Goal: Contribute content: Contribute content

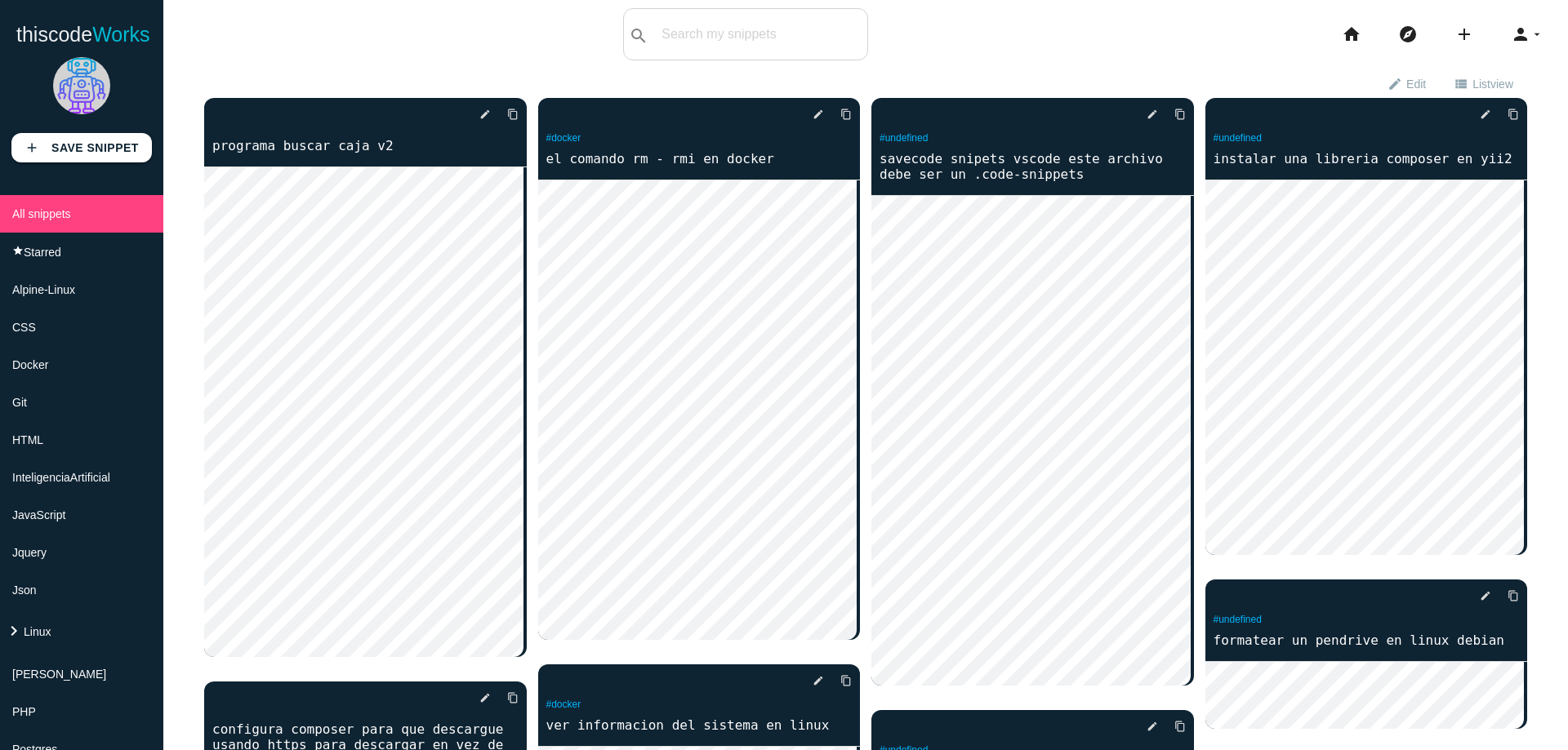
scroll to position [645, 0]
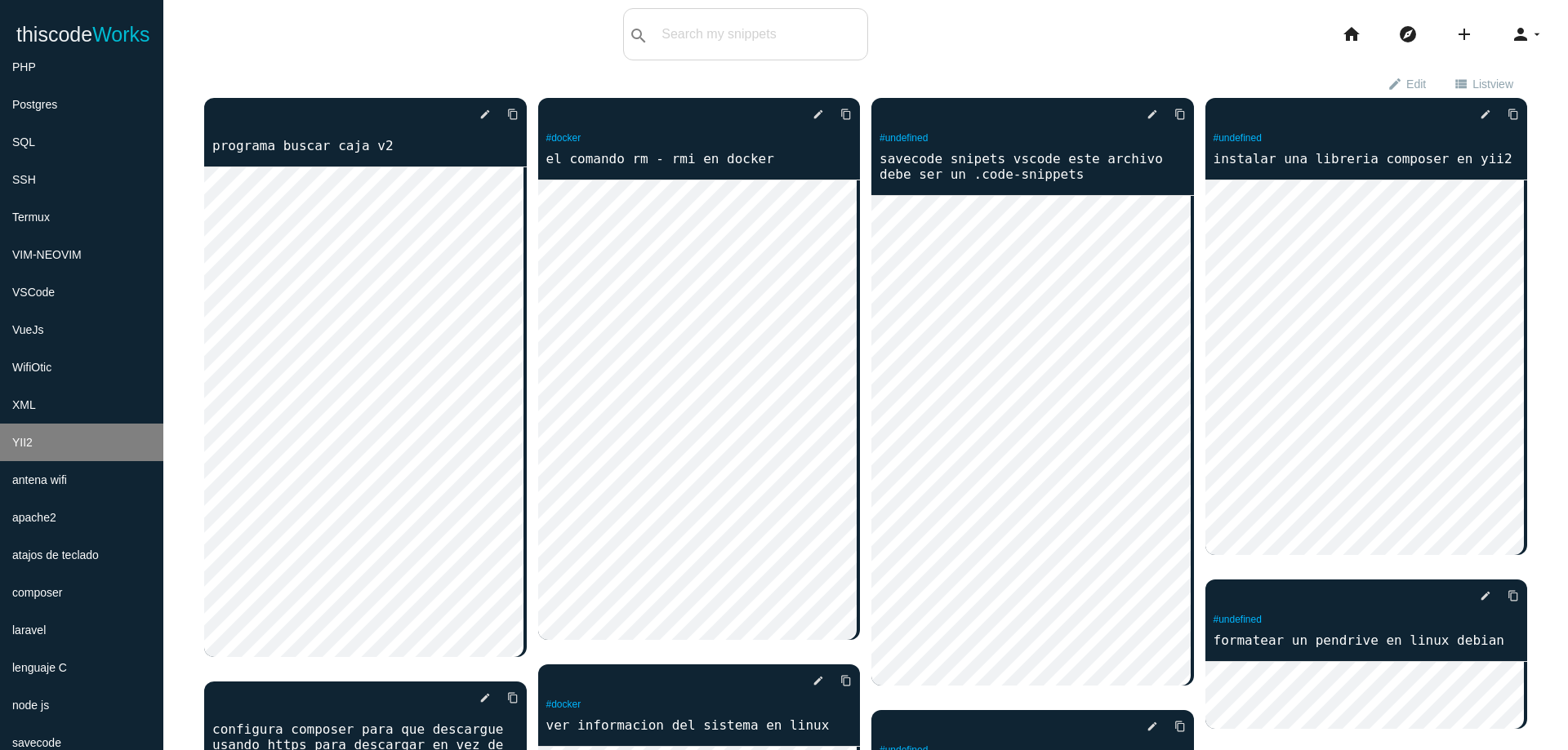
click at [56, 452] on li "YII2" at bounding box center [82, 442] width 164 height 38
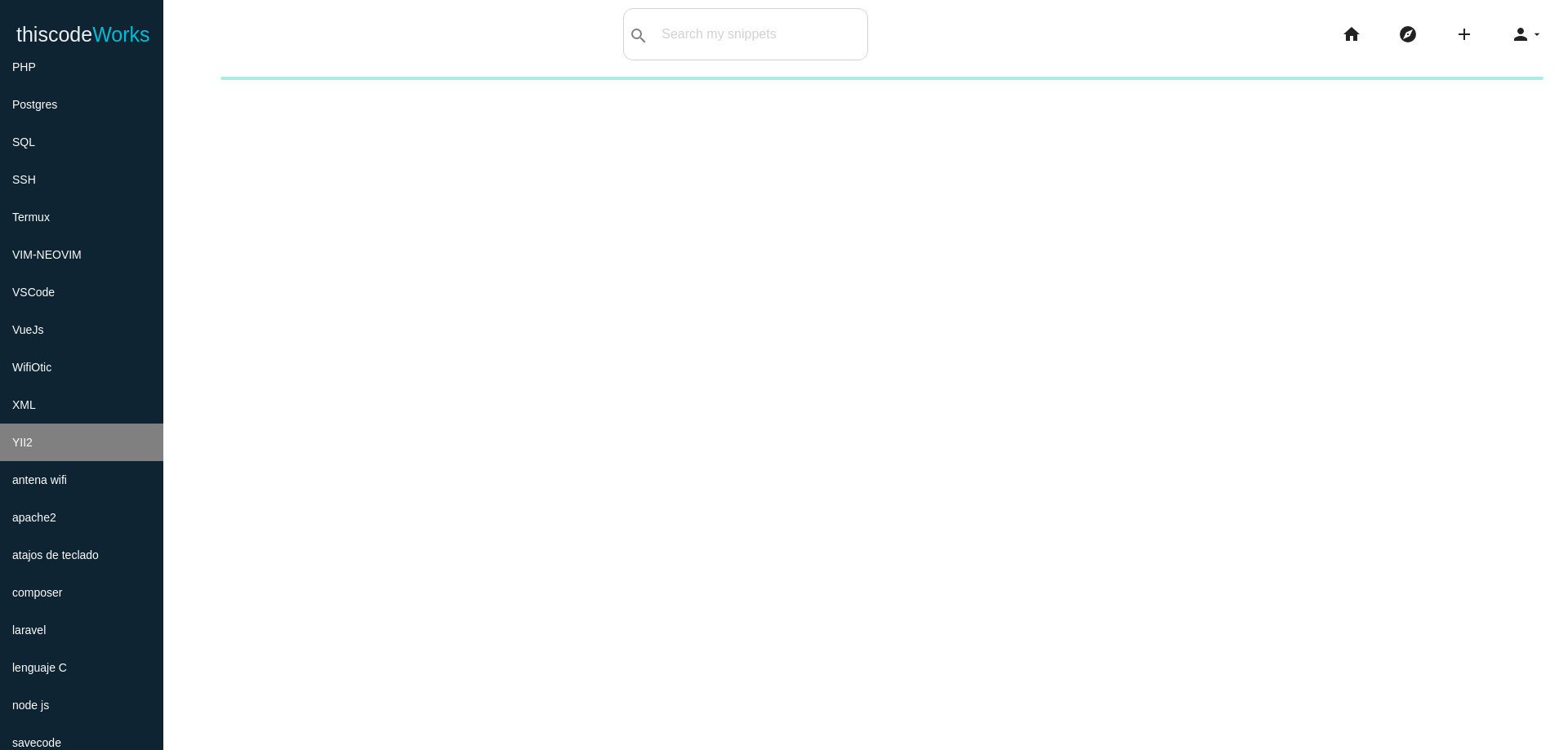
click at [112, 429] on li "YII2" at bounding box center [82, 442] width 164 height 38
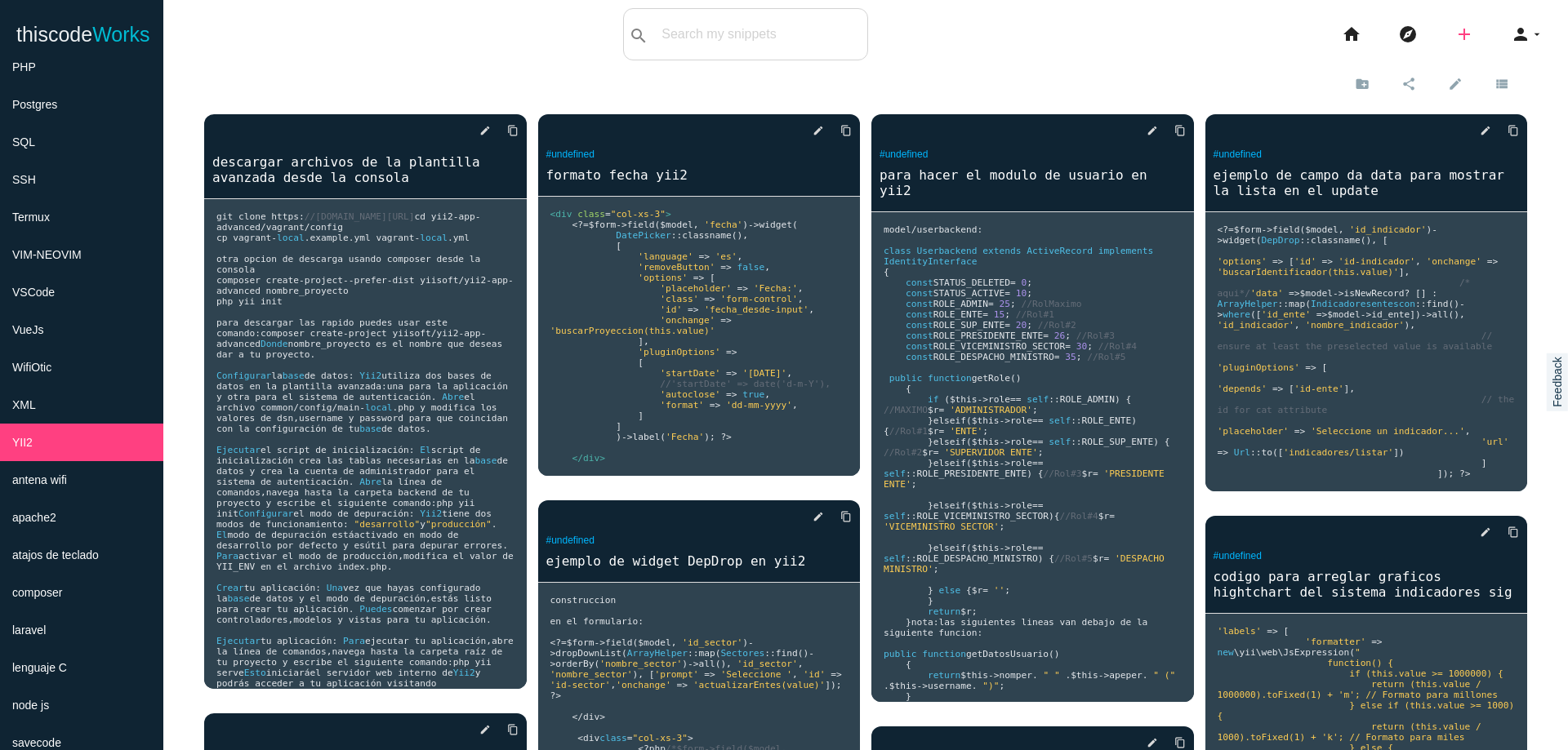
click at [1454, 25] on icon "add" at bounding box center [1464, 34] width 20 height 52
click at [1455, 25] on icon "code" at bounding box center [1465, 29] width 20 height 18
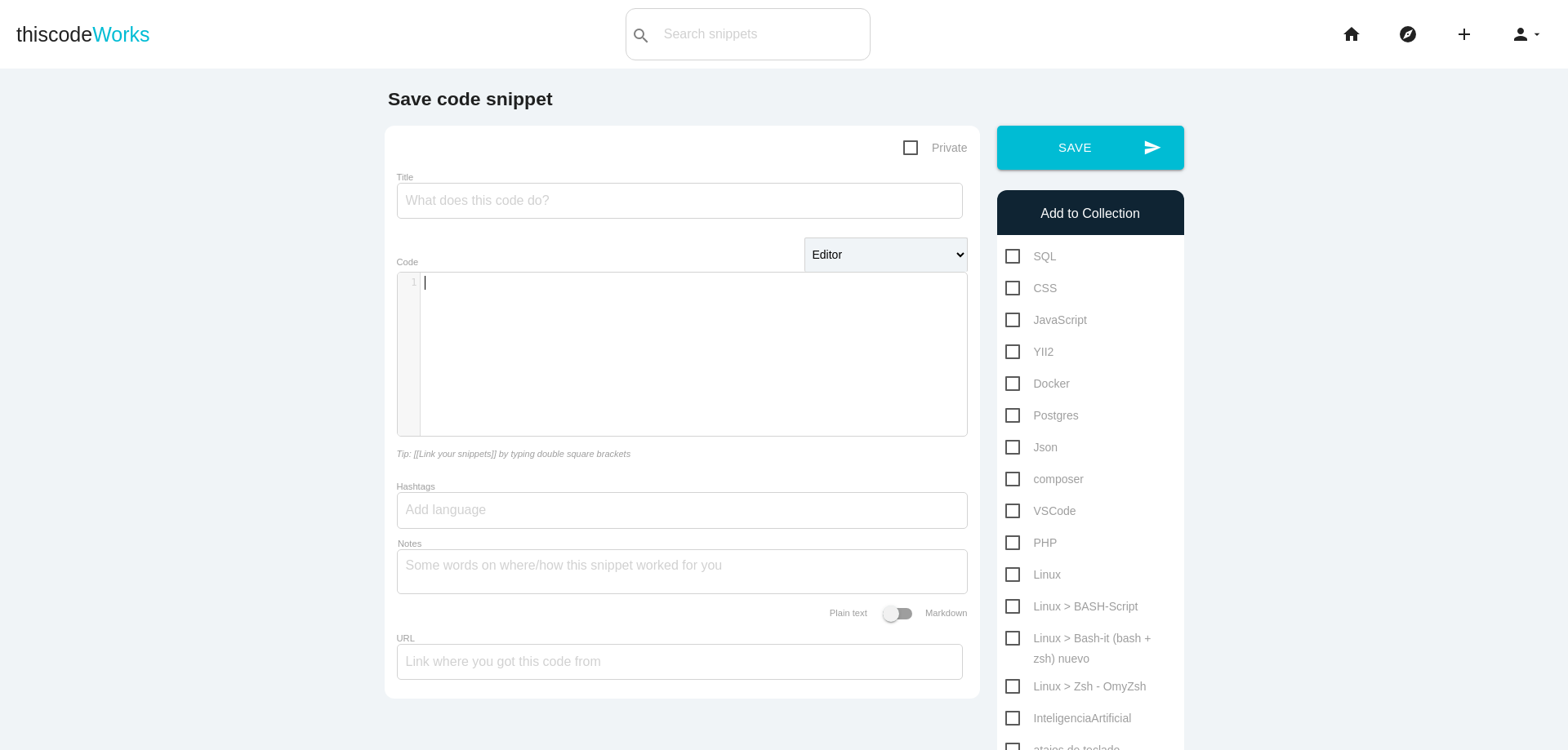
scroll to position [5, 0]
click at [537, 348] on div "​ x 1 ​" at bounding box center [694, 366] width 594 height 188
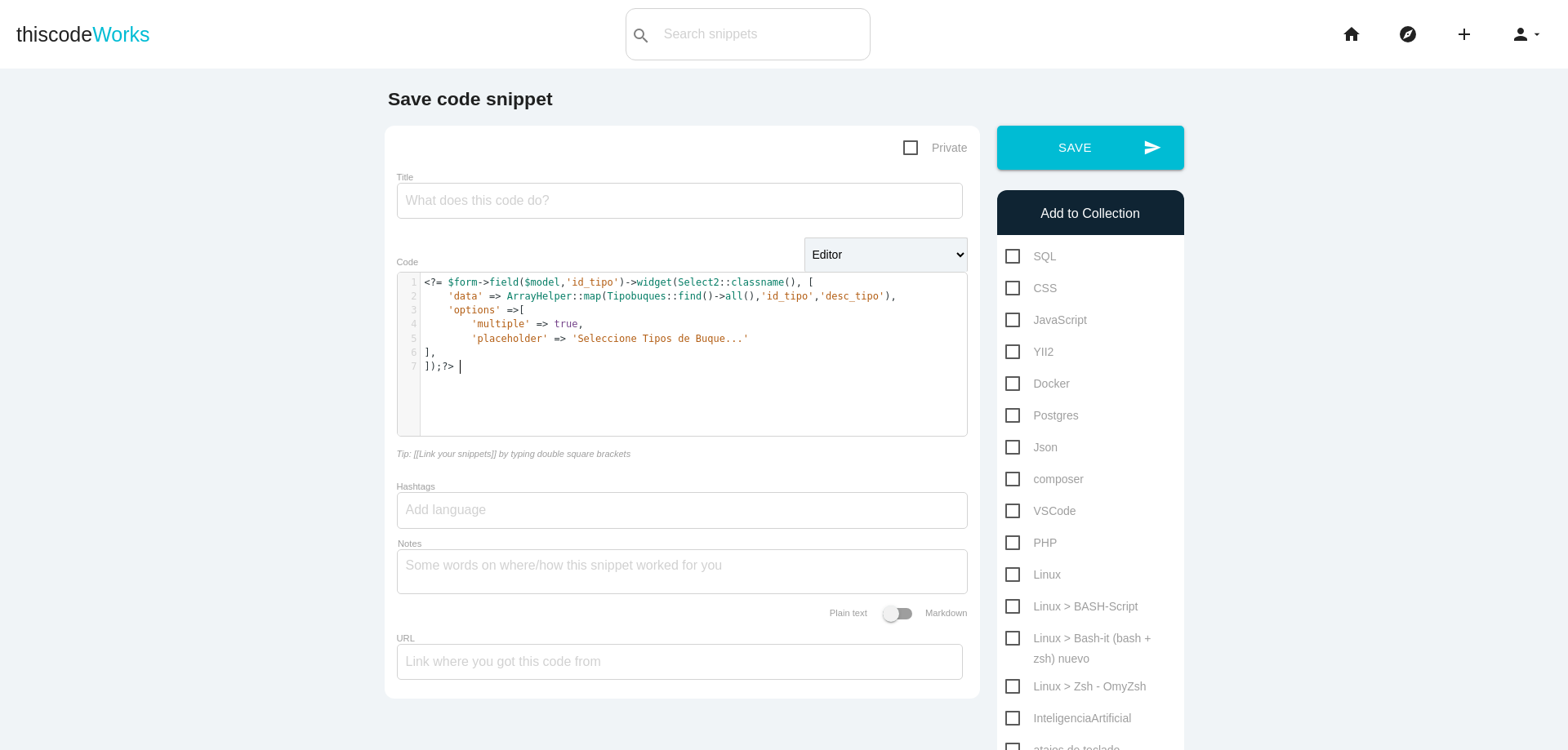
click at [420, 285] on pre "<?= $form -> field ( $model , 'id_tipo' ) -> widget ( Select2 :: classname (), [" at bounding box center [699, 282] width 559 height 14
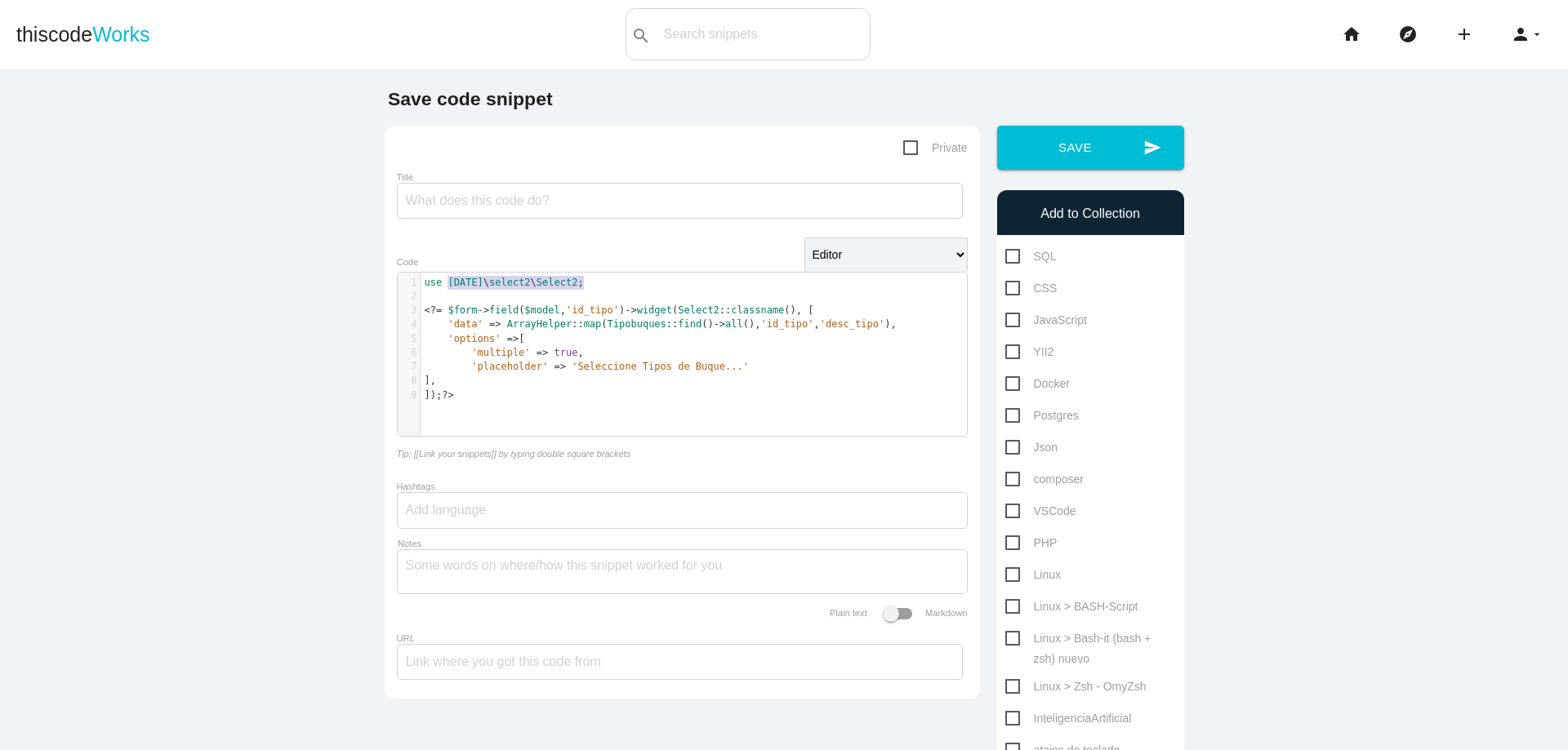
drag, startPoint x: 443, startPoint y: 284, endPoint x: 590, endPoint y: 280, distance: 147.1
click at [590, 280] on pre "use kartik \ select2 \ Select2 ;" at bounding box center [699, 282] width 559 height 14
type textarea "​kartik\select2\Select2;"
click at [564, 205] on input "Title" at bounding box center [680, 201] width 566 height 36
paste input "kartik\select2\Select2;"
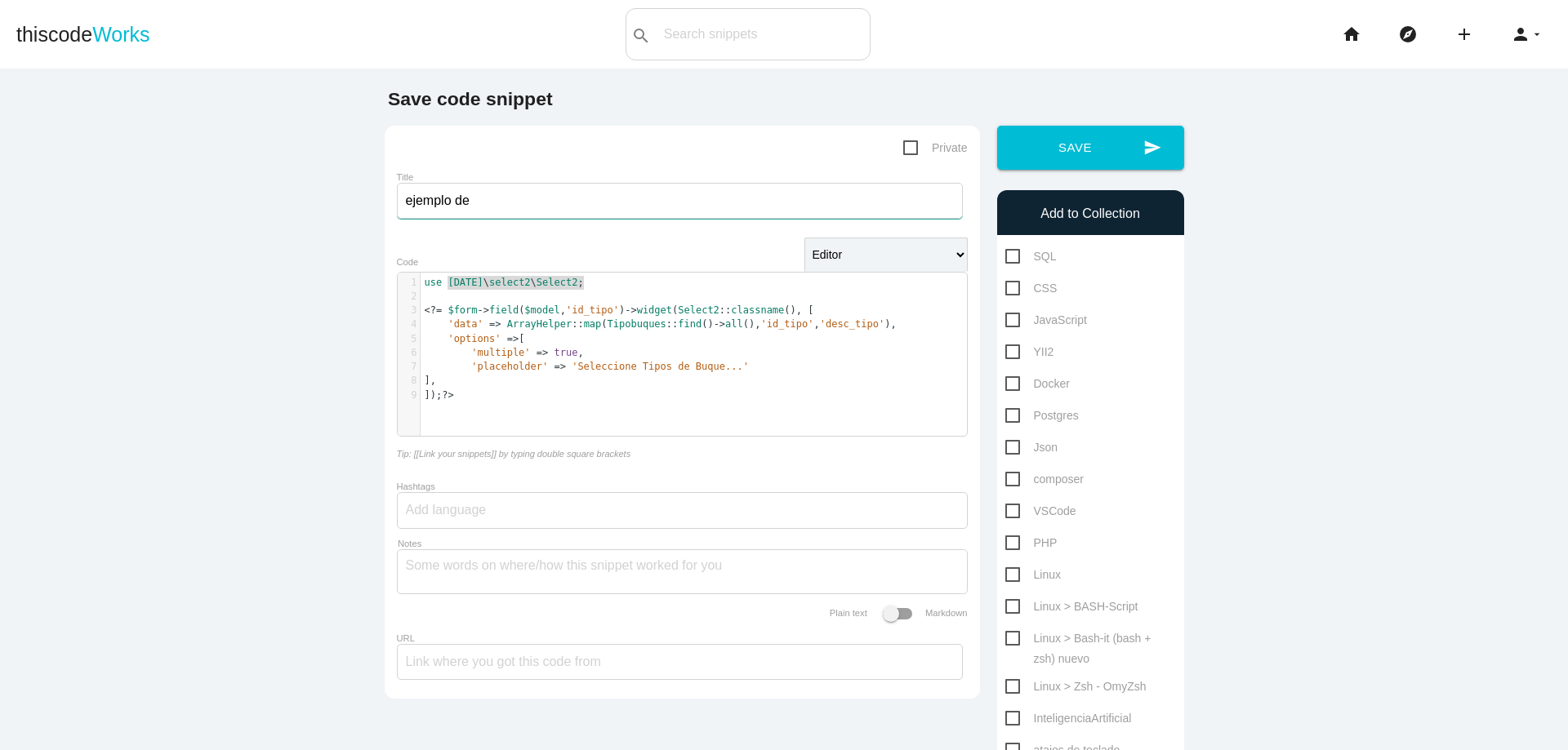
type input "ejemplo de kartik\select2\Select2;"
type textarea "kartik\select2\Select2;"
type input "ejemplo de kartik\select2\Select2;"
click at [498, 514] on div at bounding box center [682, 510] width 571 height 37
type input "#yii2"
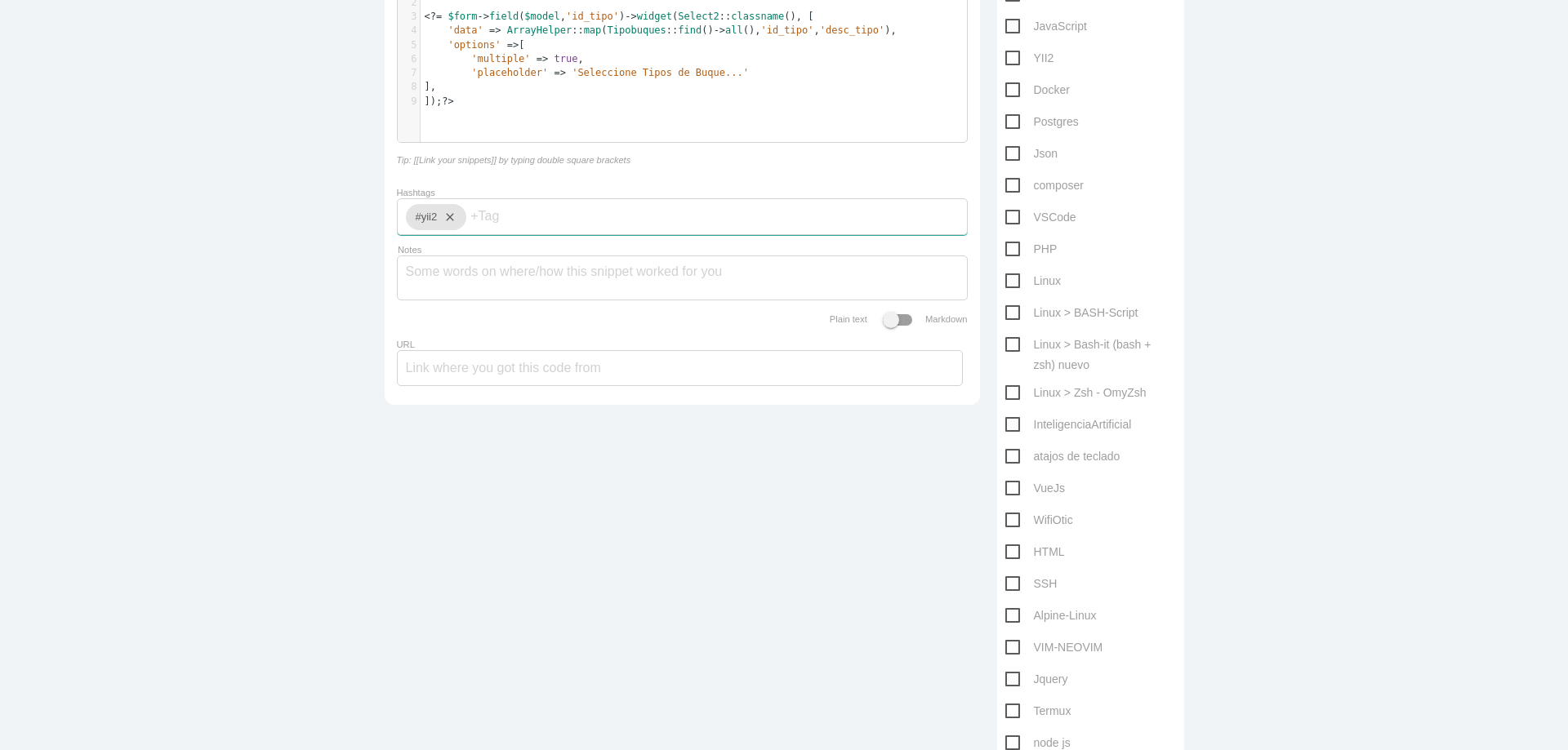
scroll to position [0, 0]
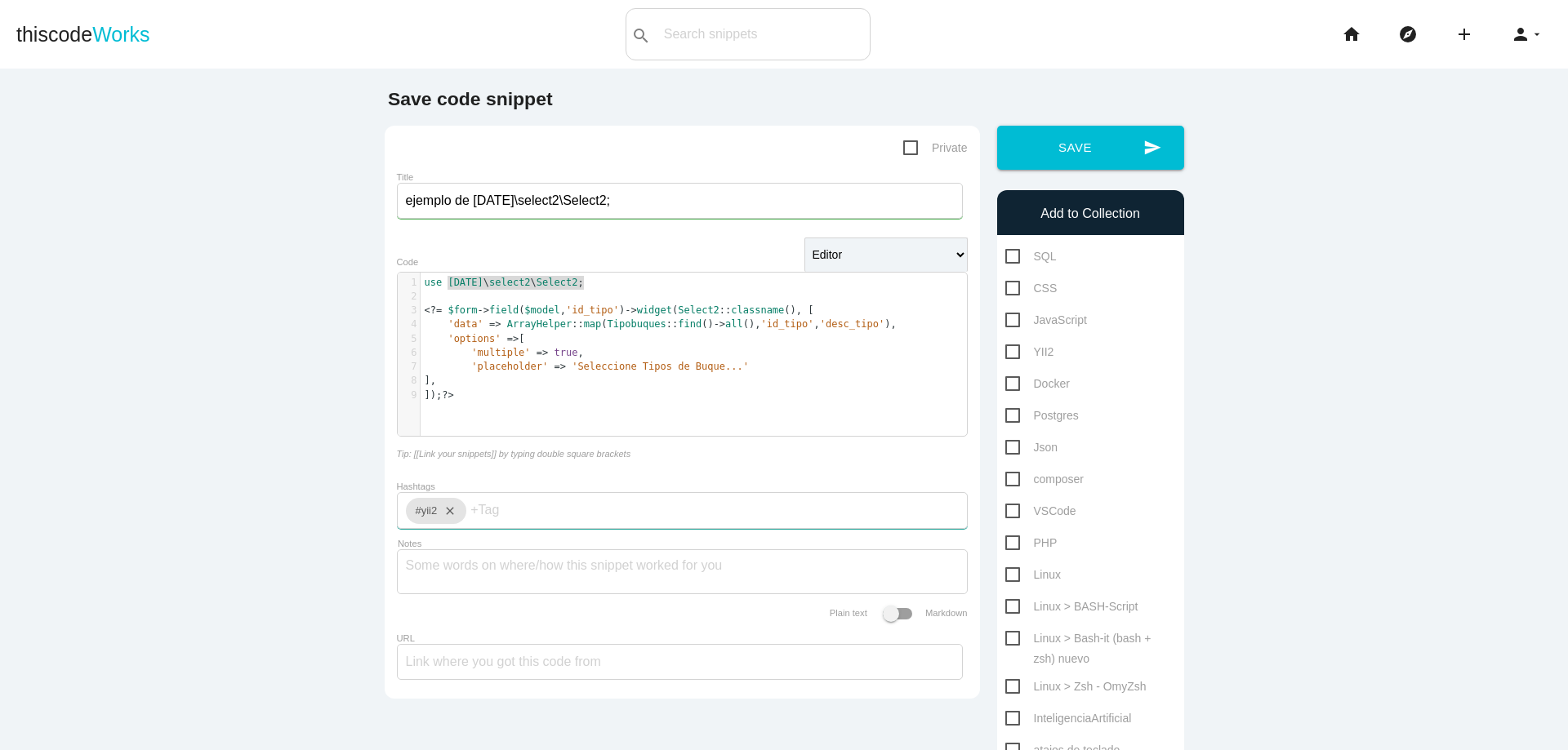
click at [1005, 354] on span "YII2" at bounding box center [1030, 352] width 49 height 20
click at [1005, 353] on input "YII2" at bounding box center [1010, 347] width 11 height 11
checkbox input "true"
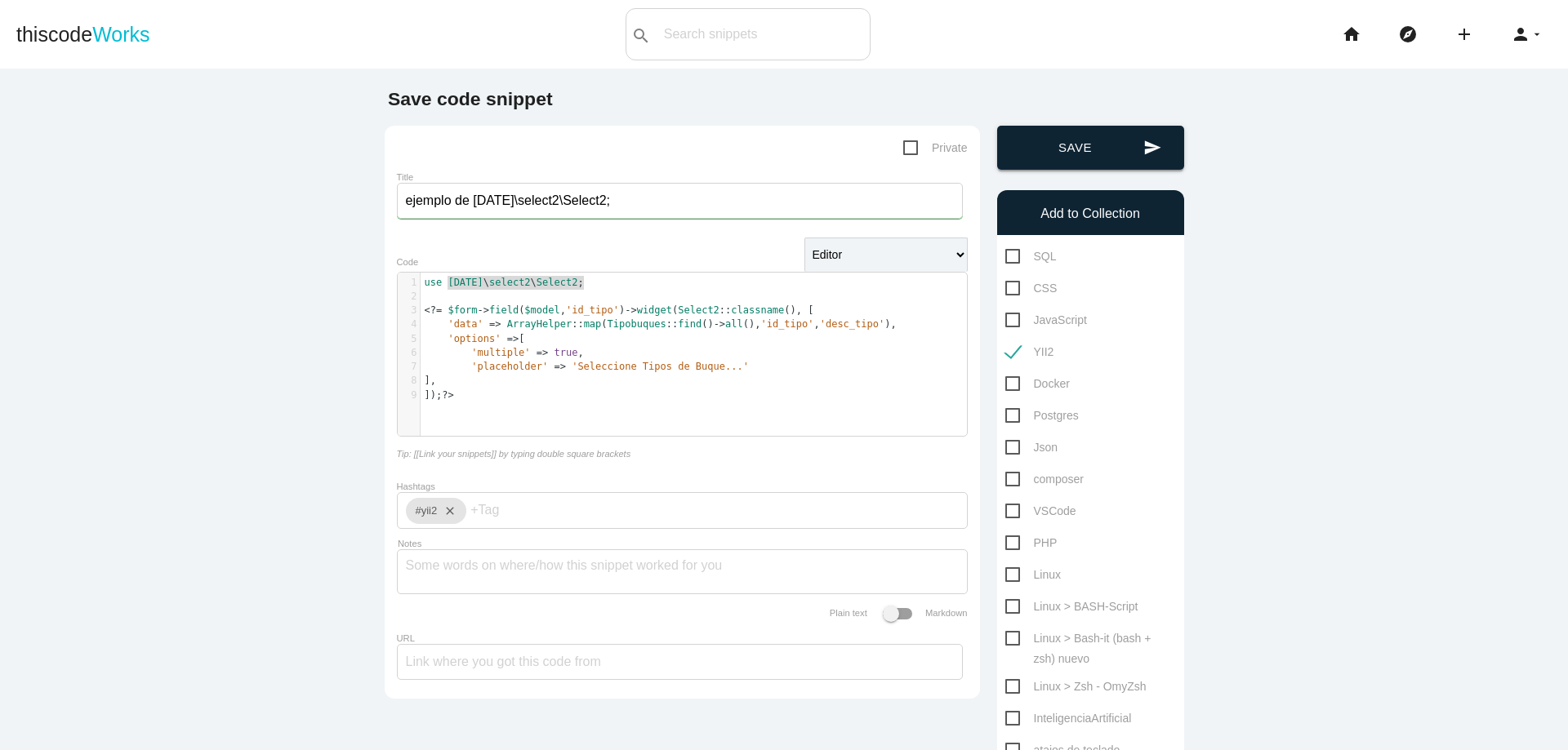
click at [1099, 159] on button "send Save" at bounding box center [1090, 148] width 187 height 44
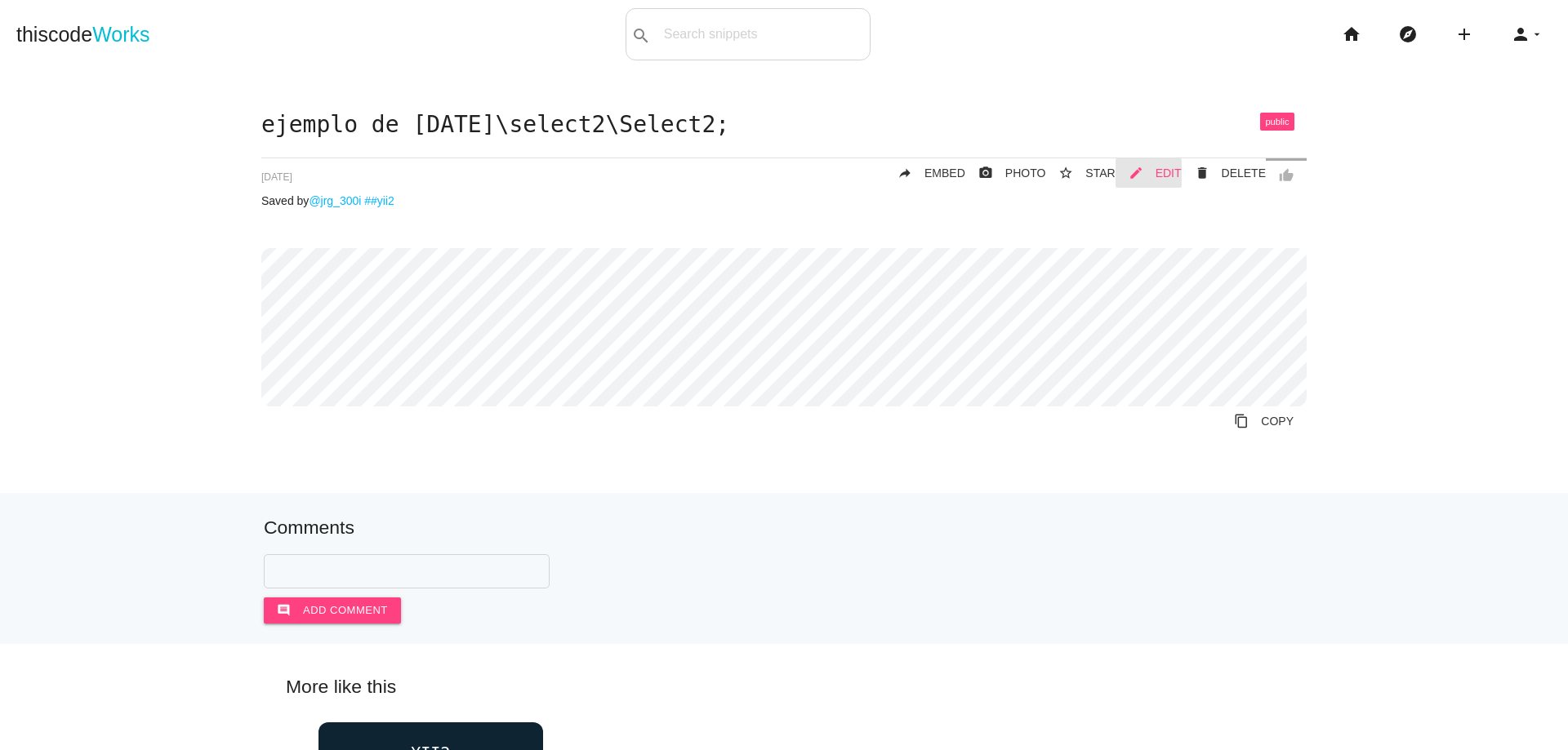
click at [1168, 168] on span "EDIT" at bounding box center [1168, 173] width 26 height 13
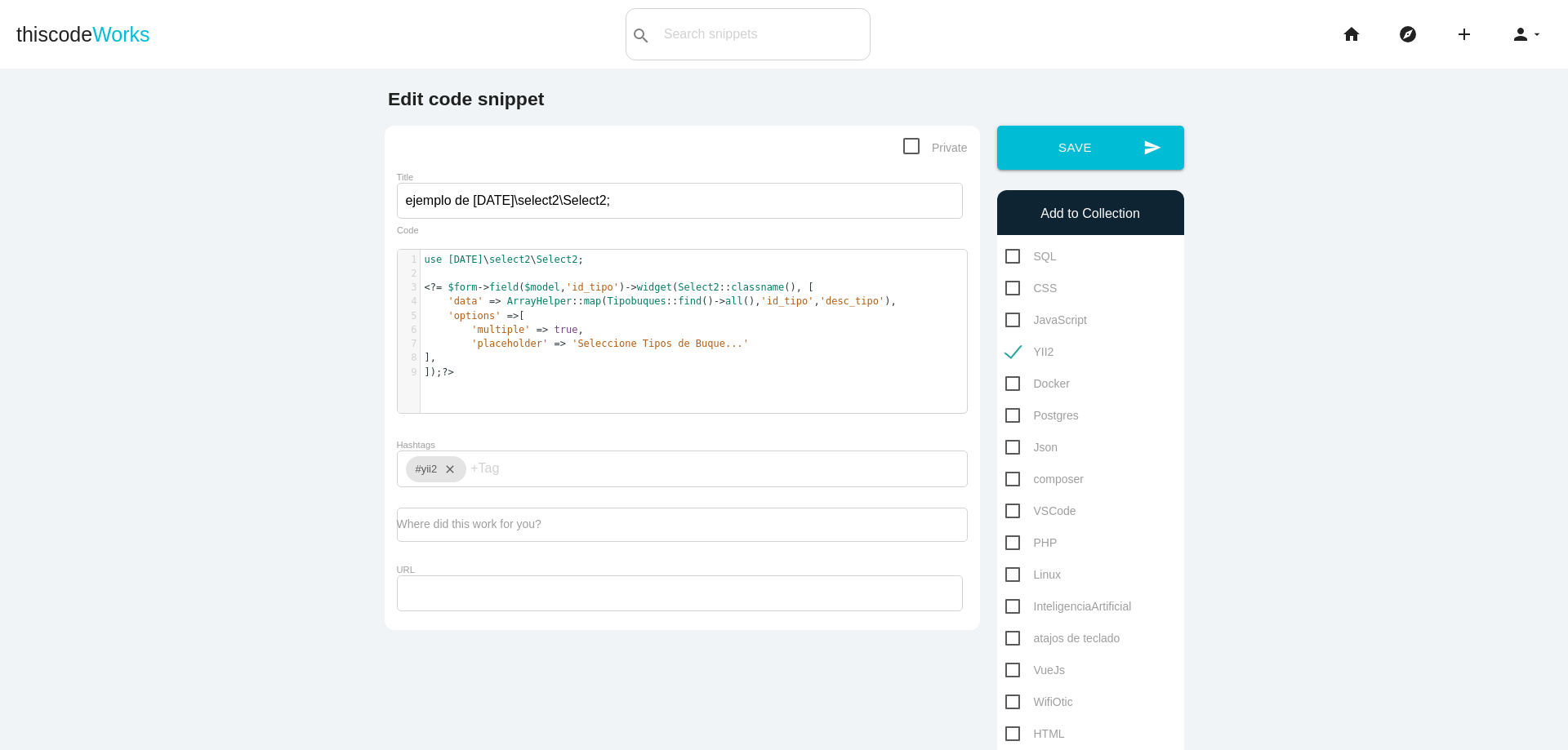
click at [525, 376] on pre "]); ?>" at bounding box center [699, 372] width 559 height 14
type textarea "index"
type textarea "view"
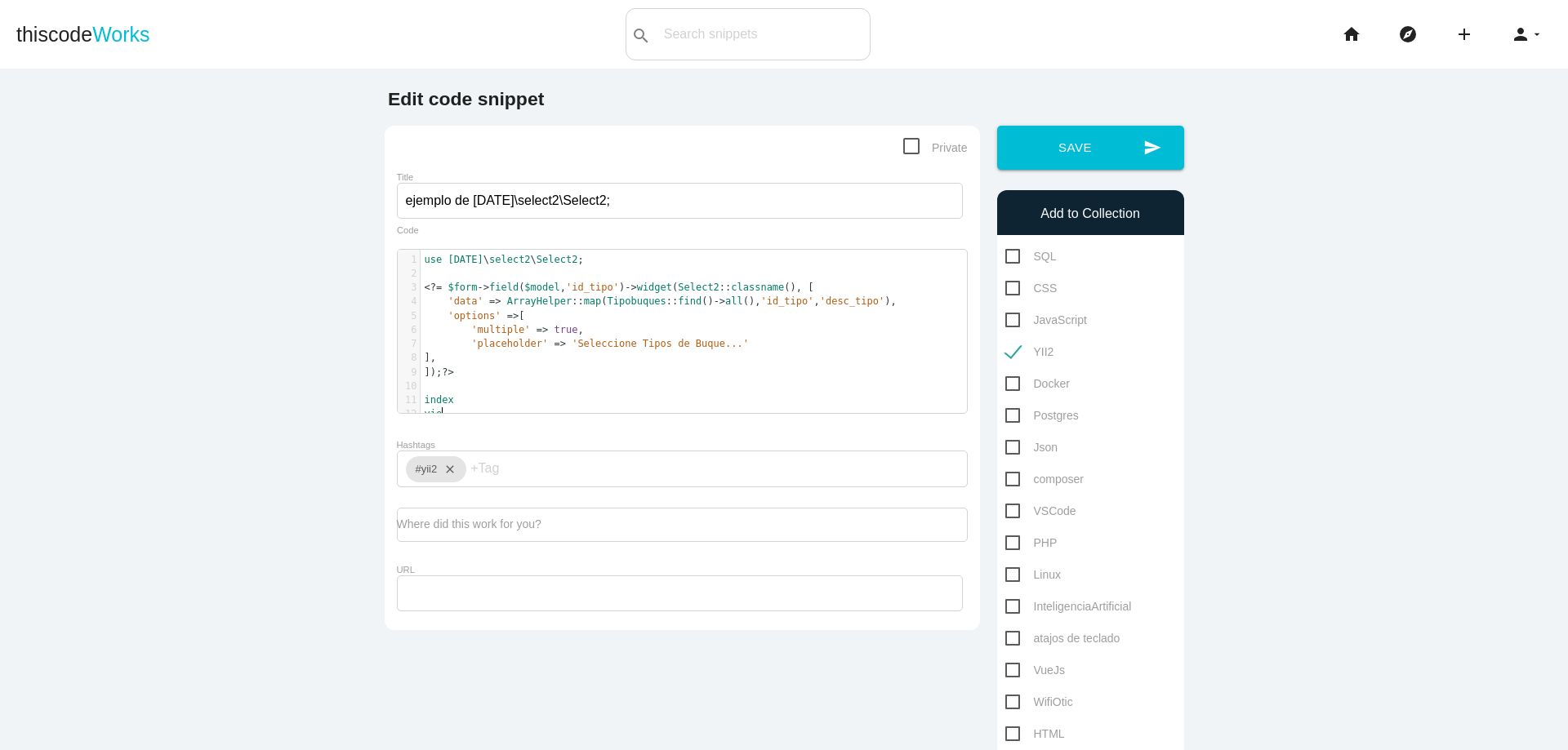
scroll to position [5, 19]
type textarea ":"
click at [471, 402] on pre "index :" at bounding box center [699, 400] width 559 height 14
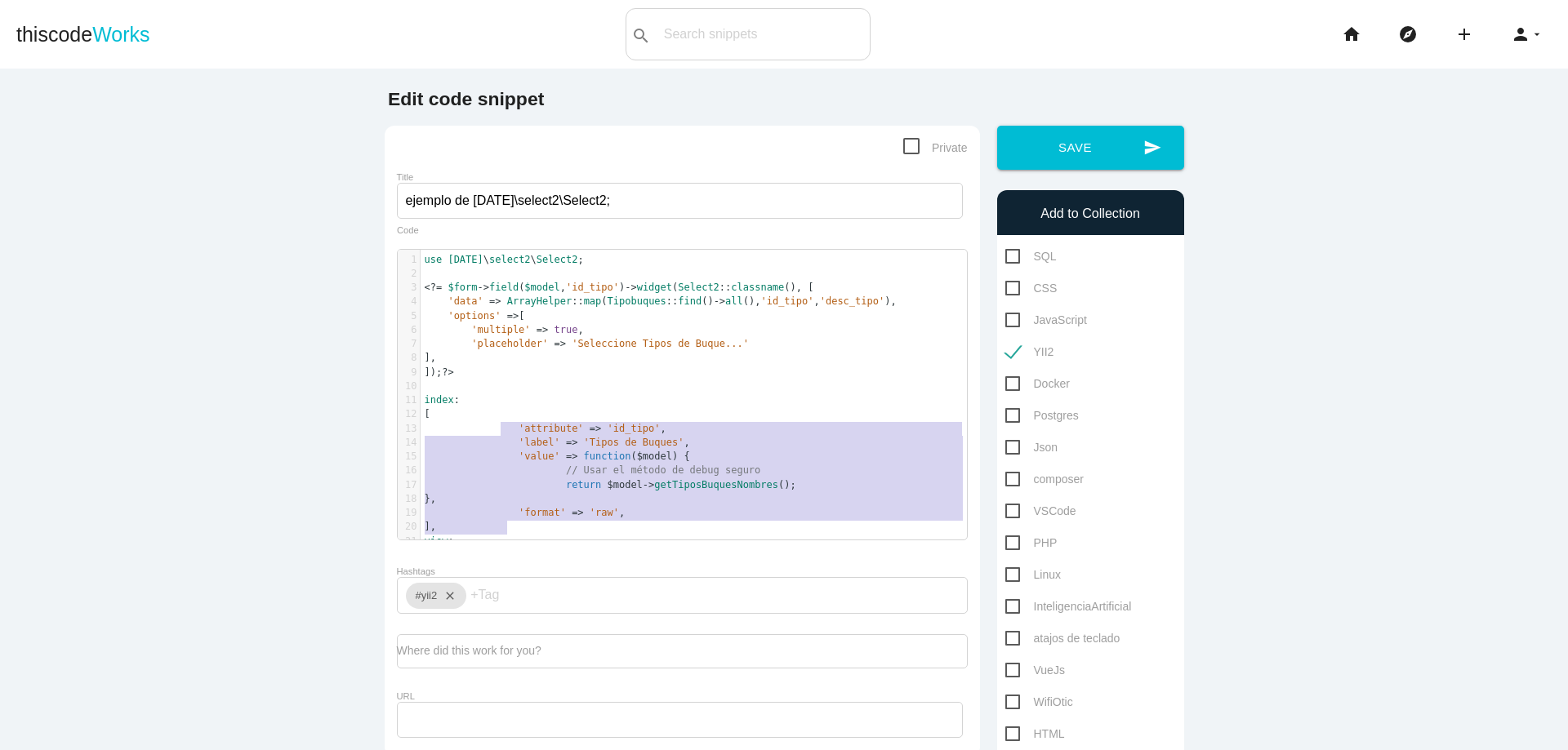
drag, startPoint x: 494, startPoint y: 424, endPoint x: 573, endPoint y: 525, distance: 128.2
click at [573, 525] on div "1 use kartik \ select2 \ Select2 ; 2 ​ 3 <?= $form -> field ( $model , 'id_tipo…" at bounding box center [699, 400] width 559 height 295
type textarea "'attribute' => 'id_tipo', 'label' => 'Tipos de Buques', 'value' => function ($m…"
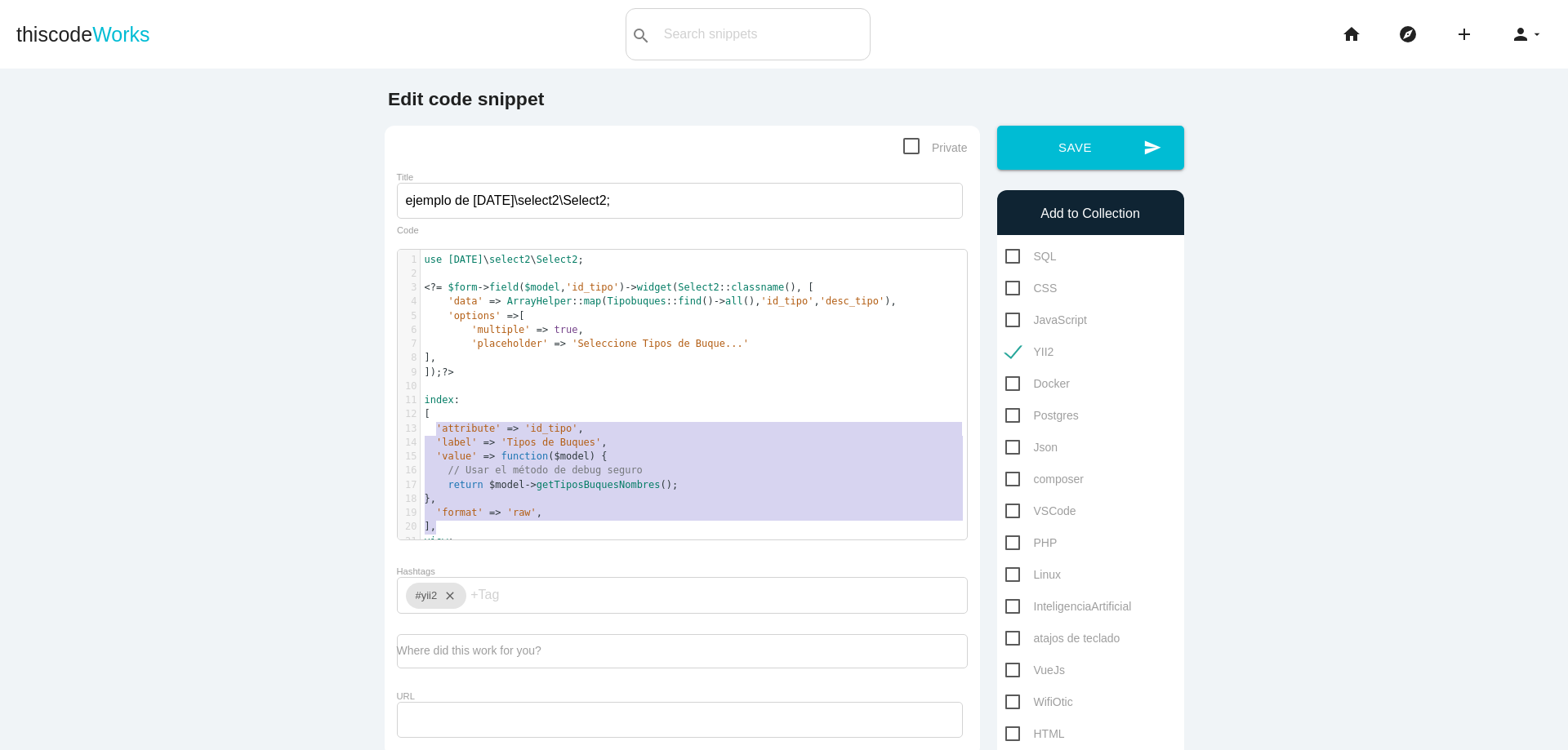
click at [594, 389] on pre at bounding box center [699, 386] width 559 height 14
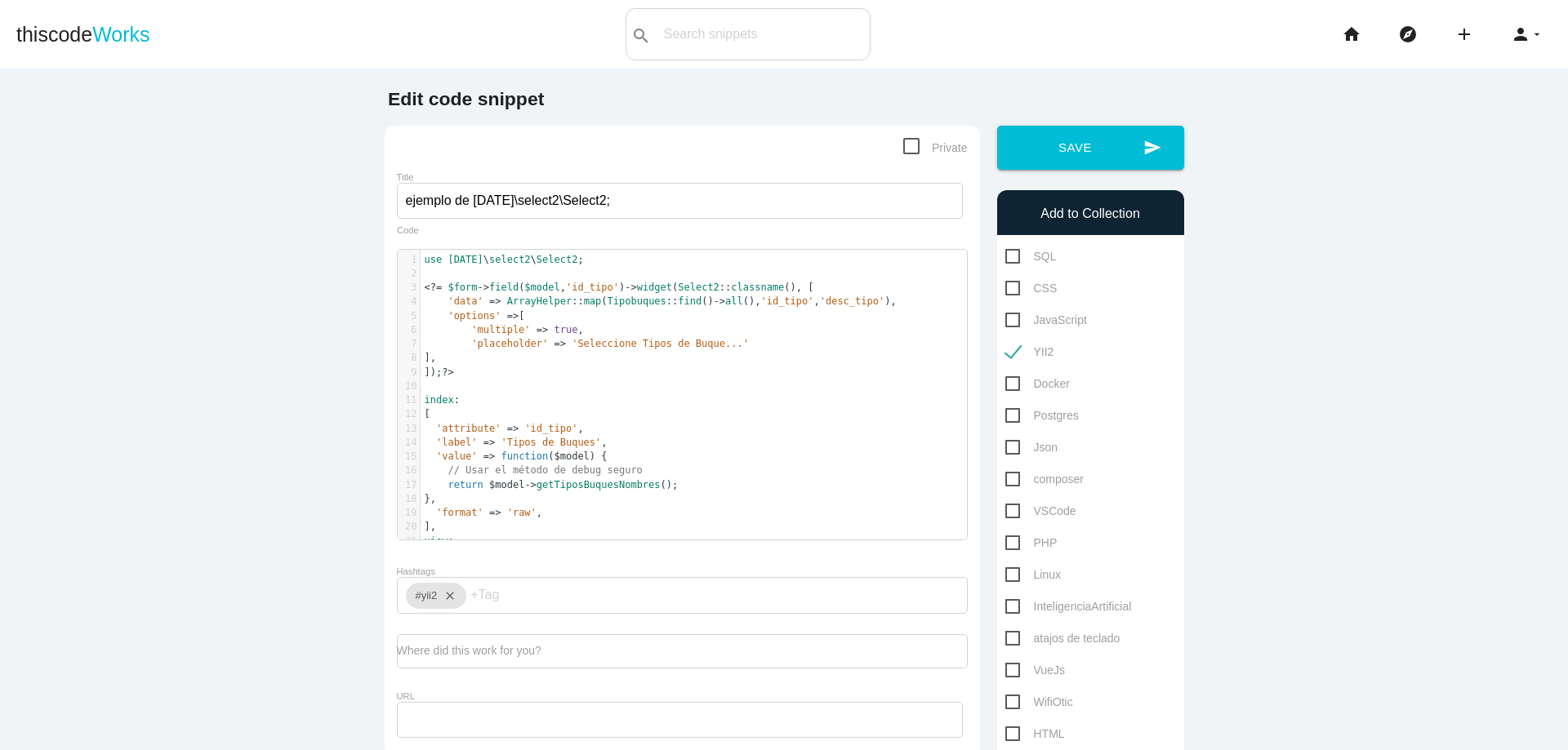
click at [472, 533] on pre "]," at bounding box center [699, 527] width 559 height 14
click at [477, 538] on pre "view :" at bounding box center [699, 541] width 559 height 14
paste textarea "'"
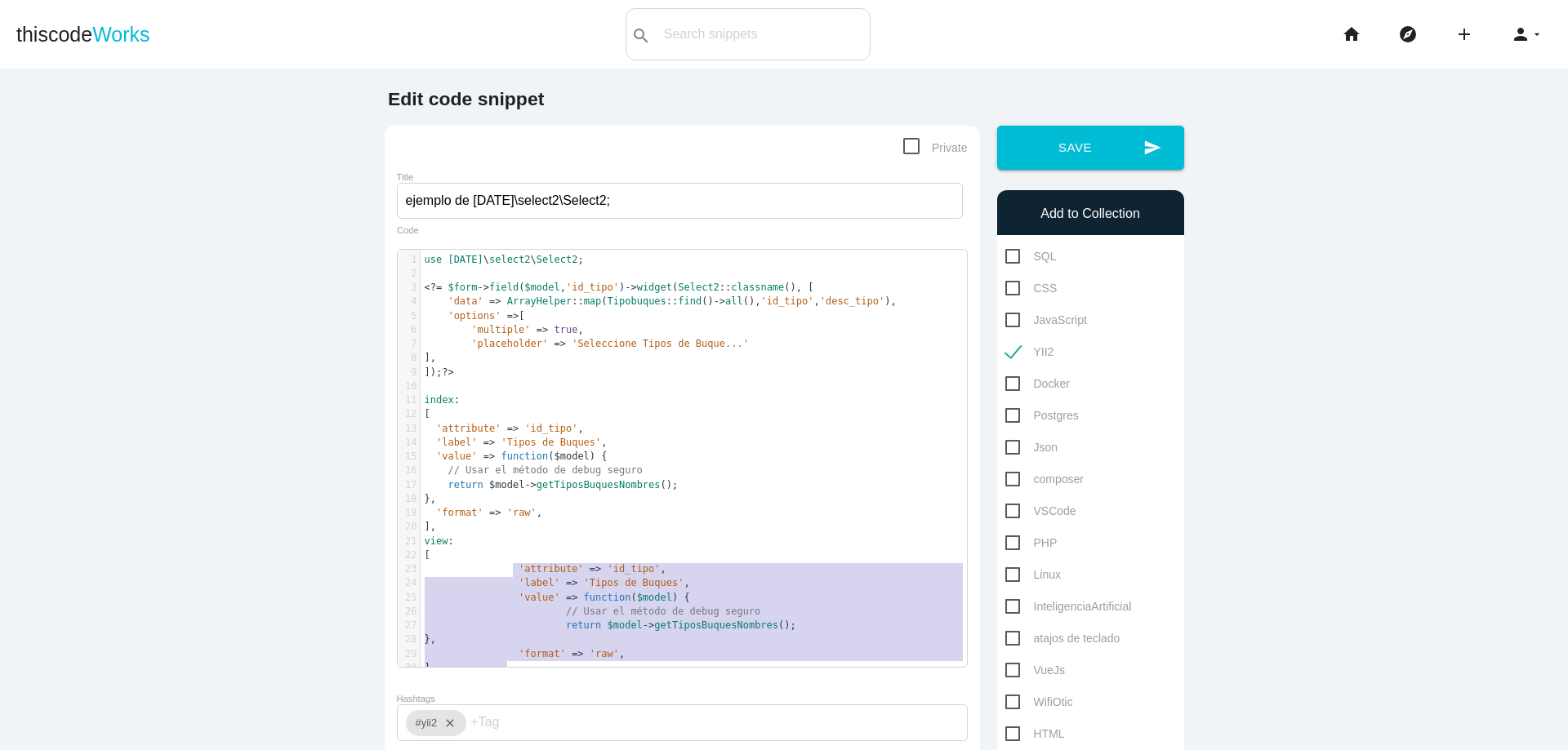
drag, startPoint x: 505, startPoint y: 573, endPoint x: 581, endPoint y: 665, distance: 119.3
click at [581, 665] on div "1 use kartik \ select2 \ Select2 ; 2 ​ 3 <?= $form -> field ( $model , 'id_tipo…" at bounding box center [699, 464] width 559 height 423
type textarea "'attribute' => 'id_tipo', 'label' => 'Tipos de Buques', 'value' => function ($m…"
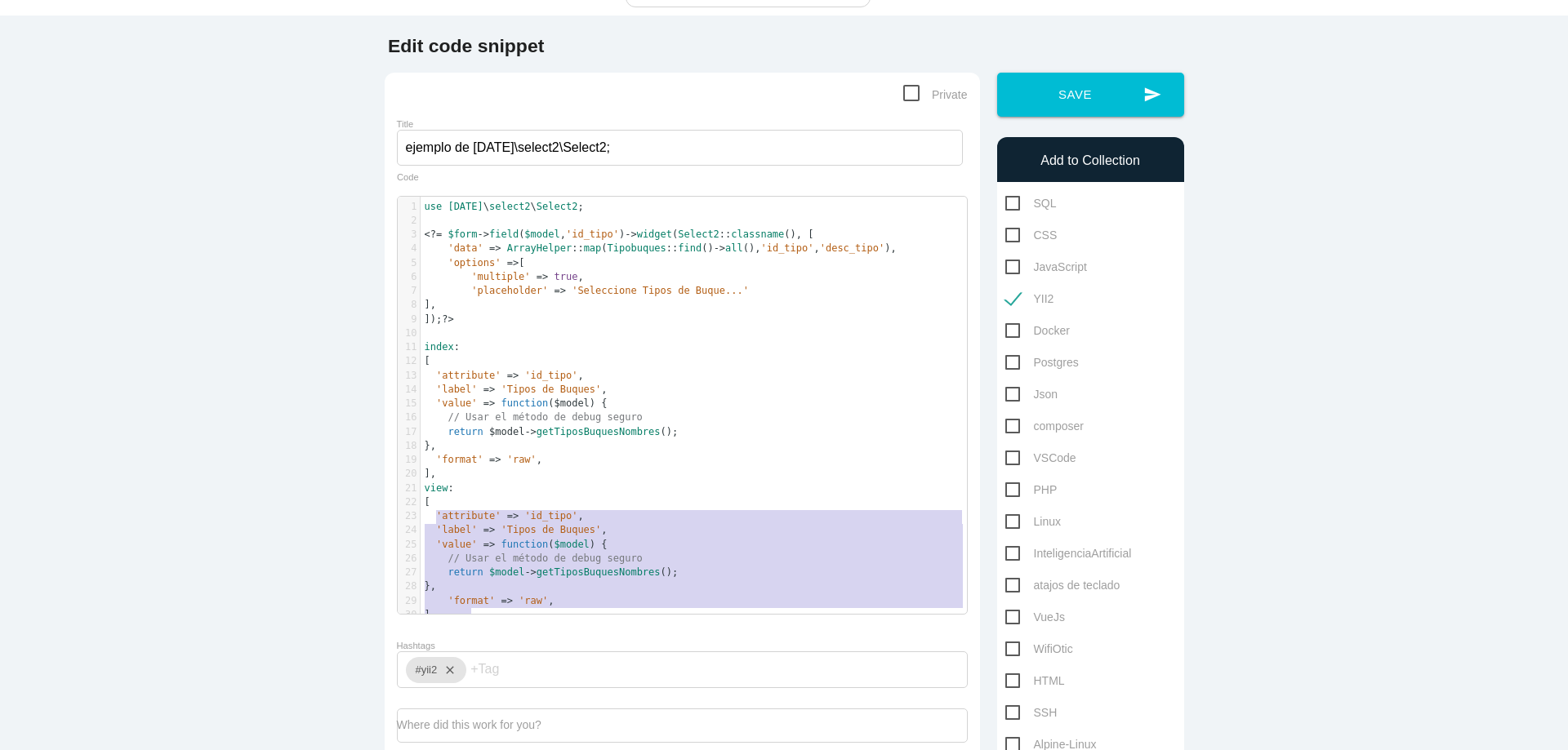
scroll to position [98, 0]
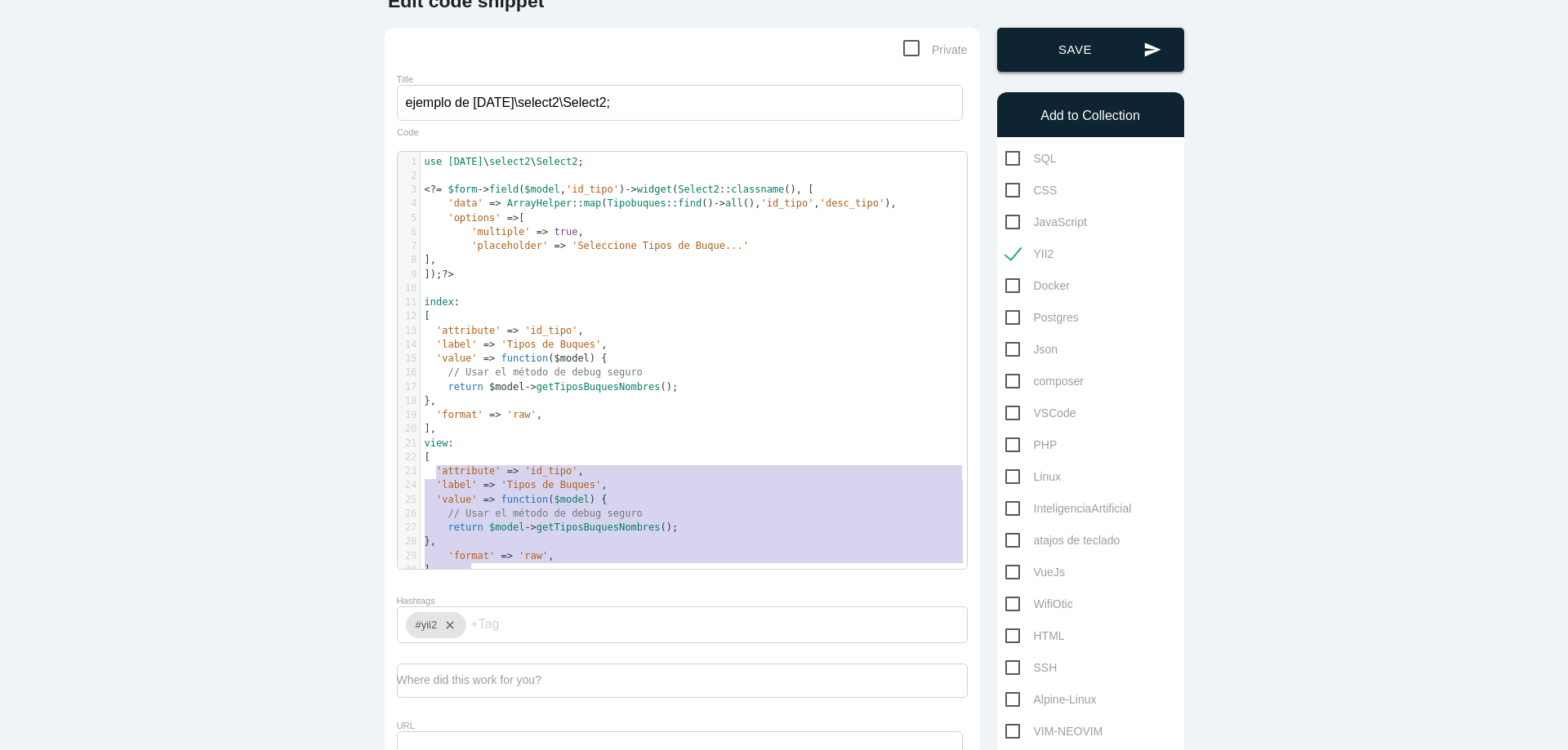
click at [1085, 51] on button "send Save" at bounding box center [1090, 50] width 187 height 44
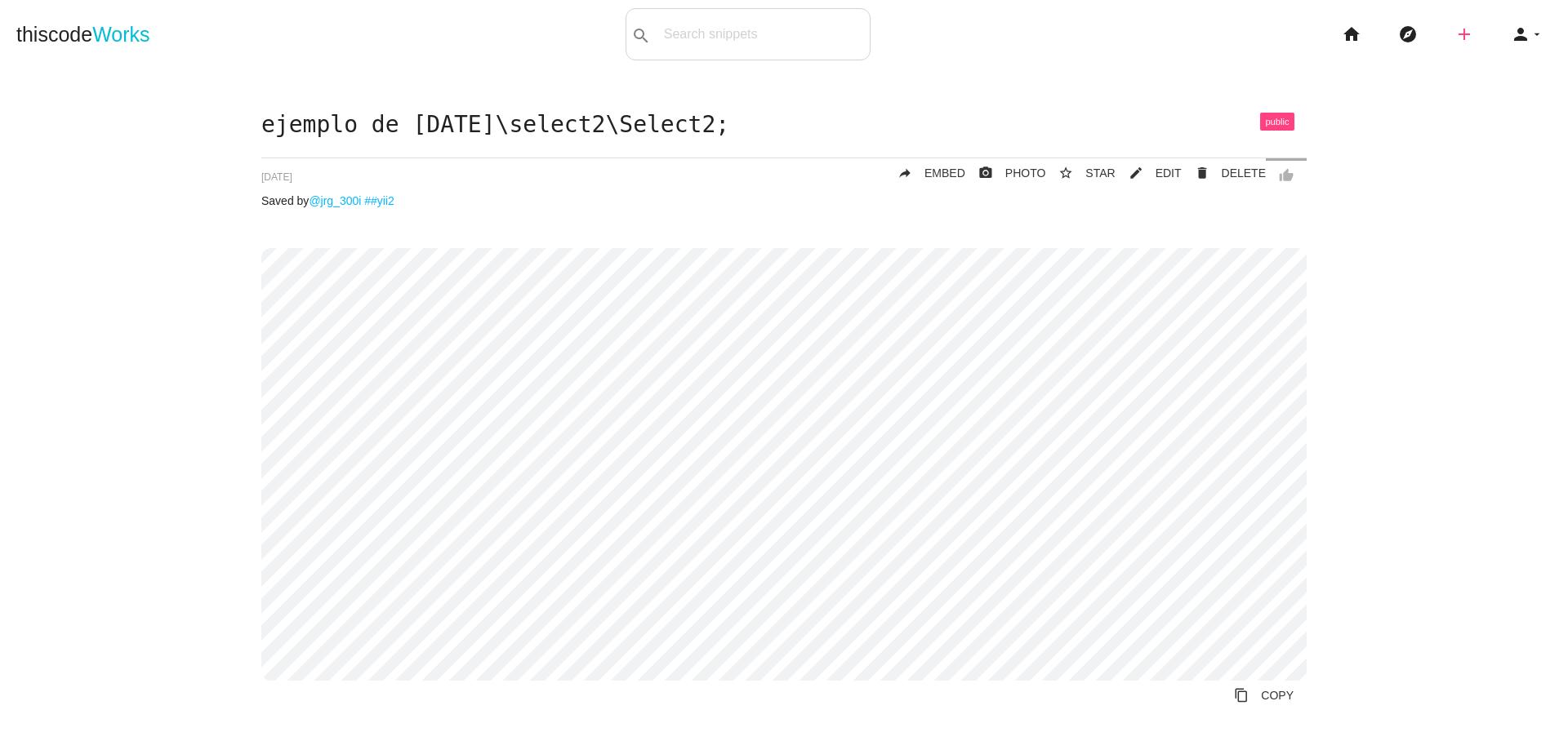
click at [1456, 49] on icon "add" at bounding box center [1464, 34] width 20 height 52
click at [1463, 23] on link "code Snippet" at bounding box center [1499, 29] width 115 height 41
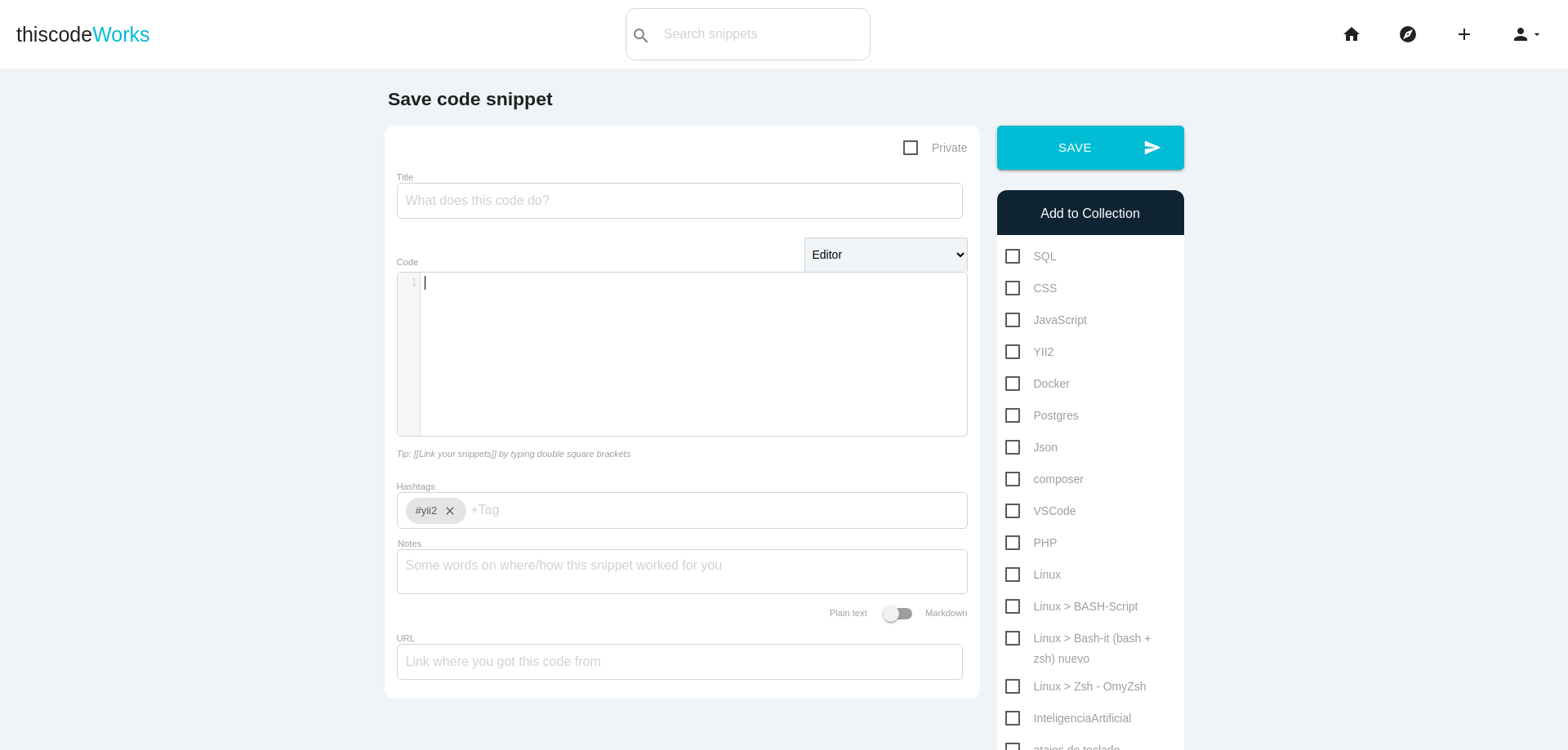
scroll to position [5, 0]
click at [504, 329] on div "​ x 1 ​" at bounding box center [694, 366] width 594 height 188
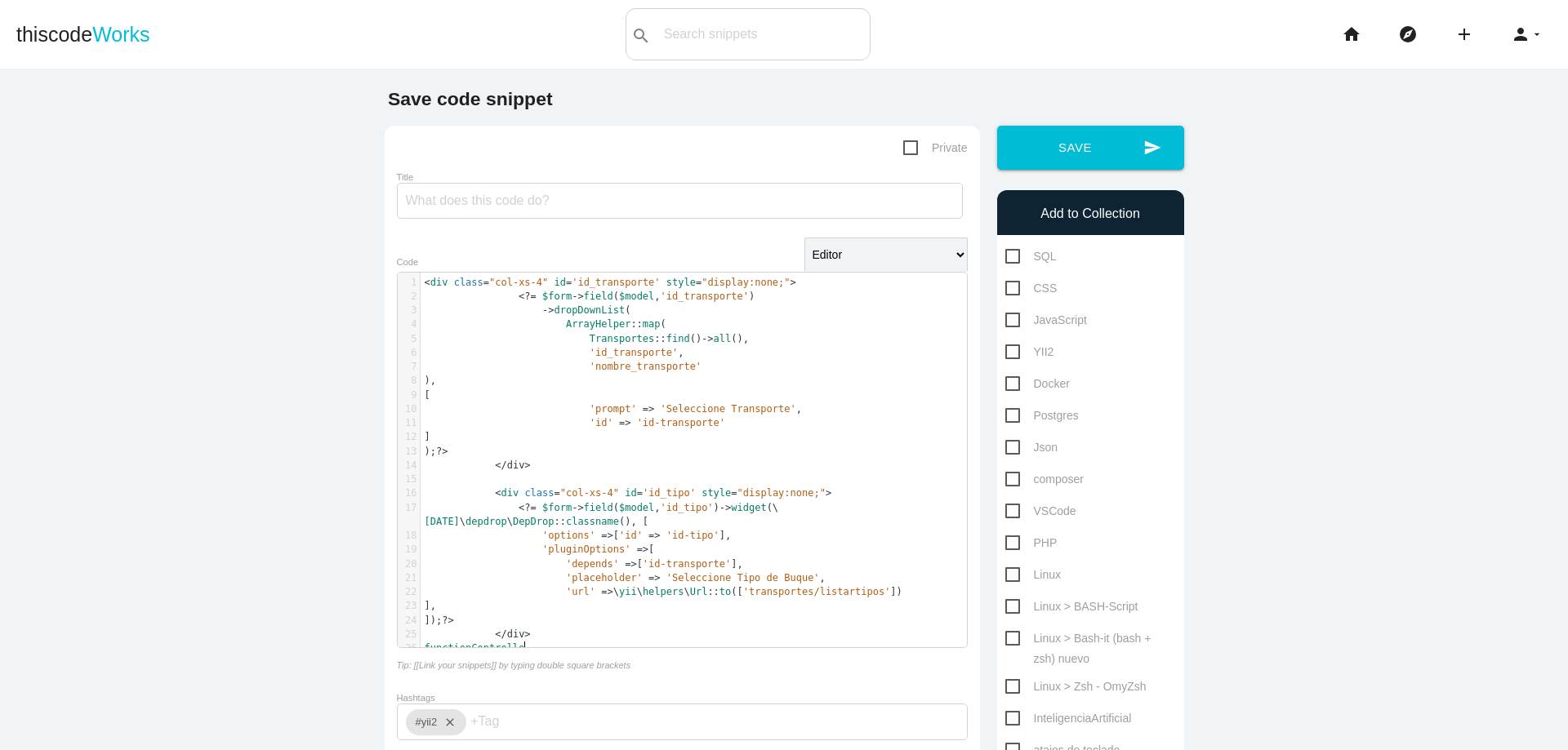
scroll to position [5, 82]
type textarea "functionController:"
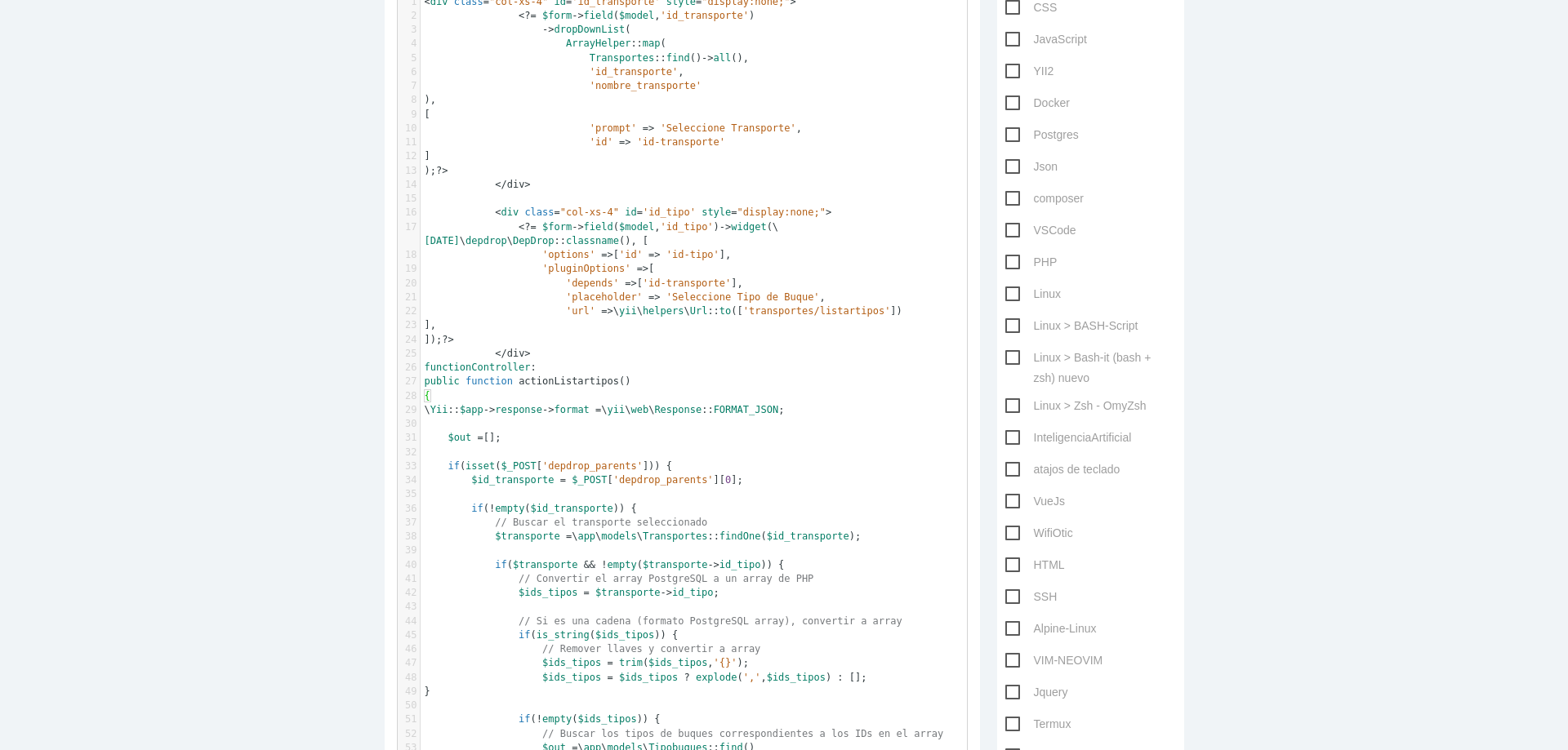
scroll to position [248, 0]
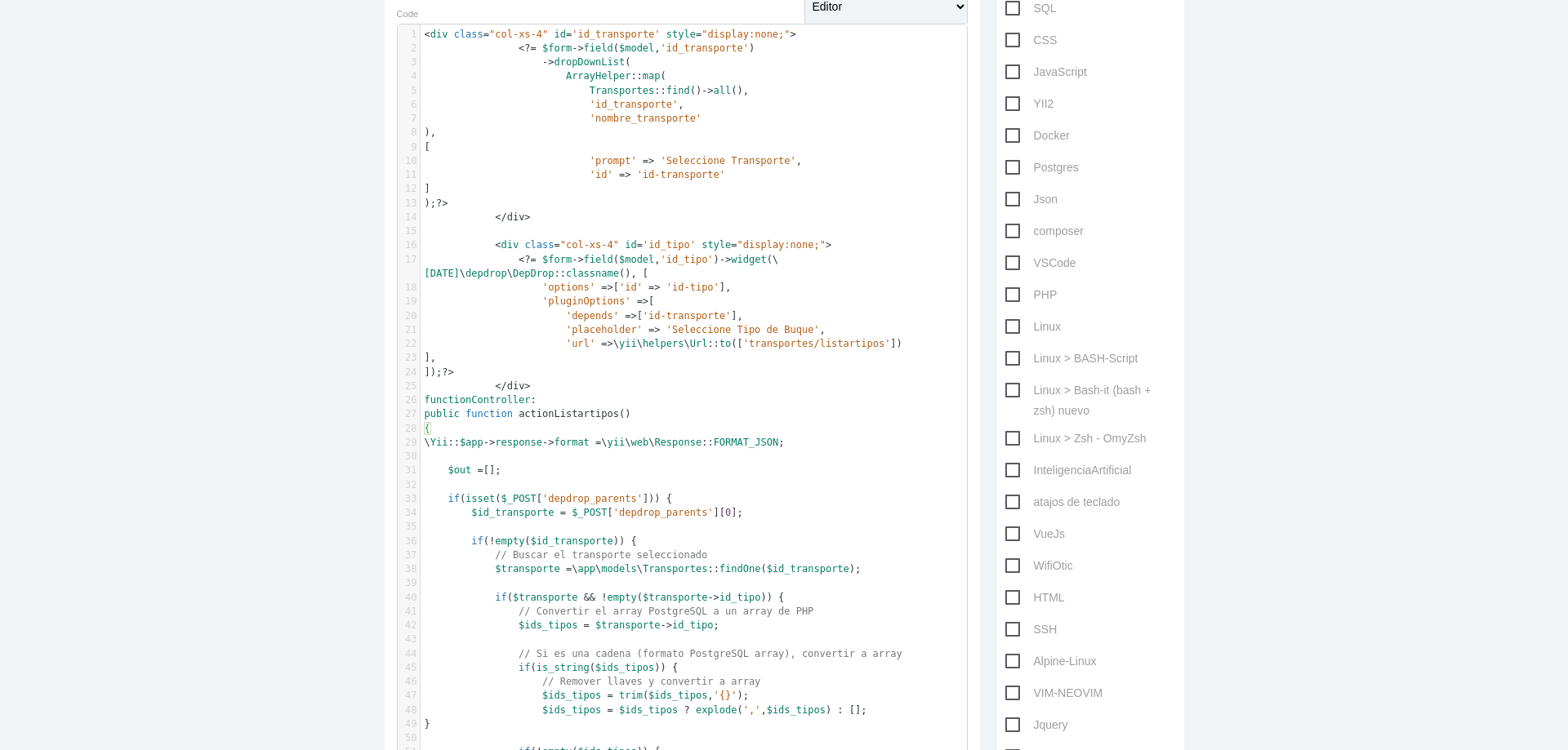
click at [1013, 102] on span "YII2" at bounding box center [1030, 104] width 49 height 20
click at [1013, 102] on input "YII2" at bounding box center [1010, 99] width 11 height 11
checkbox input "true"
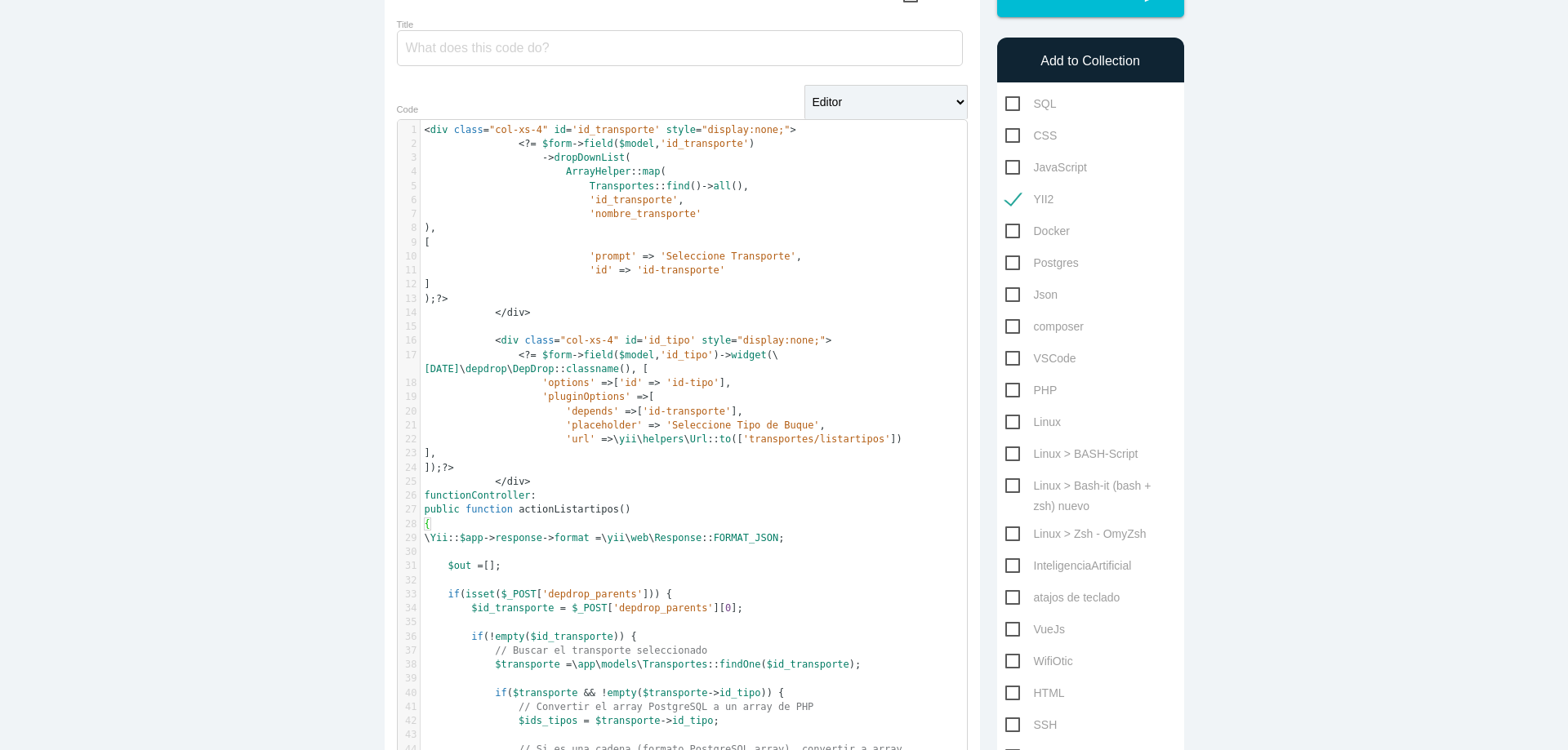
scroll to position [0, 0]
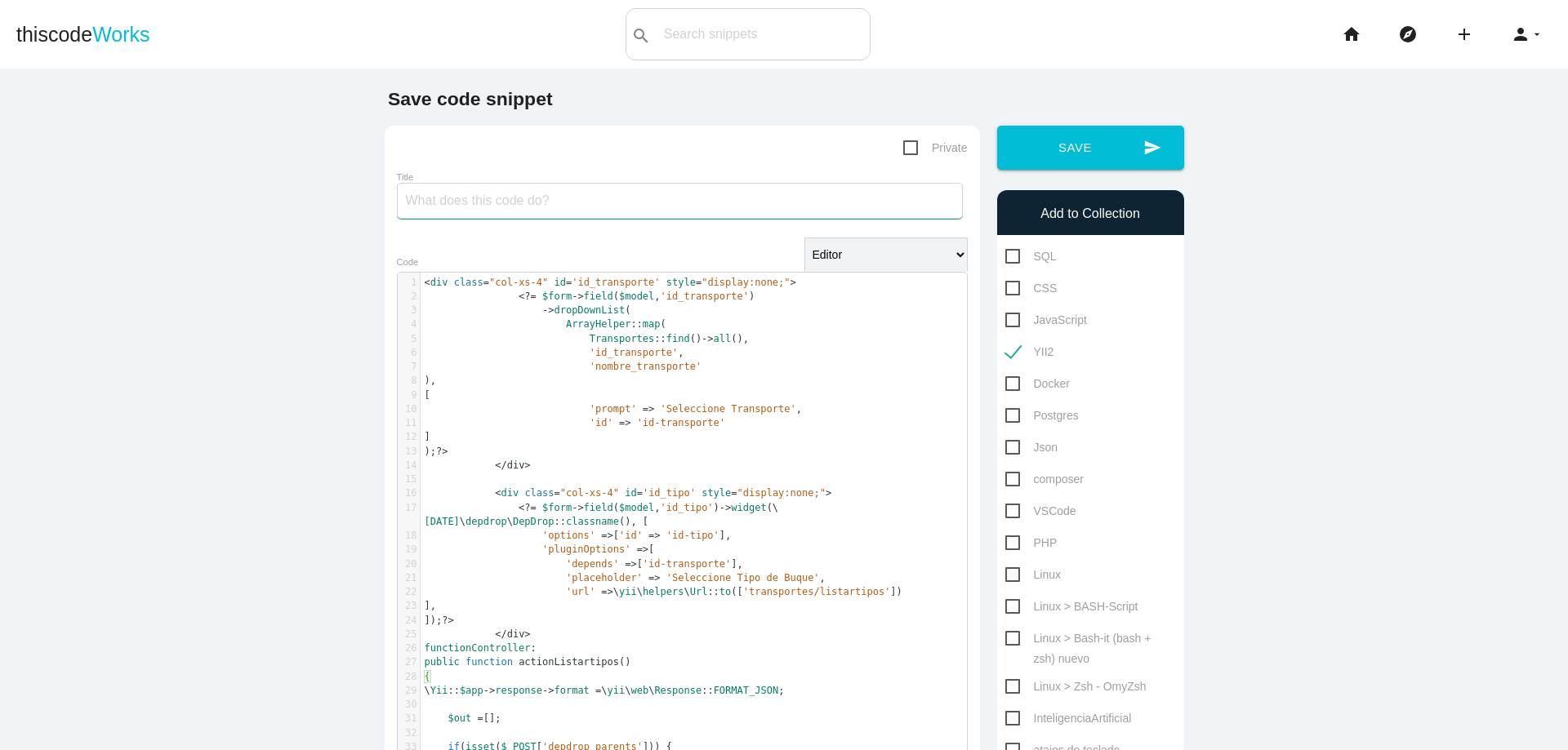
click at [605, 207] on input "Title" at bounding box center [680, 201] width 566 height 36
type input "ejemplo de campo dependiente donde campo b depende de a y te trae todos los b q…"
click at [425, 282] on span "<" at bounding box center [427, 282] width 6 height 11
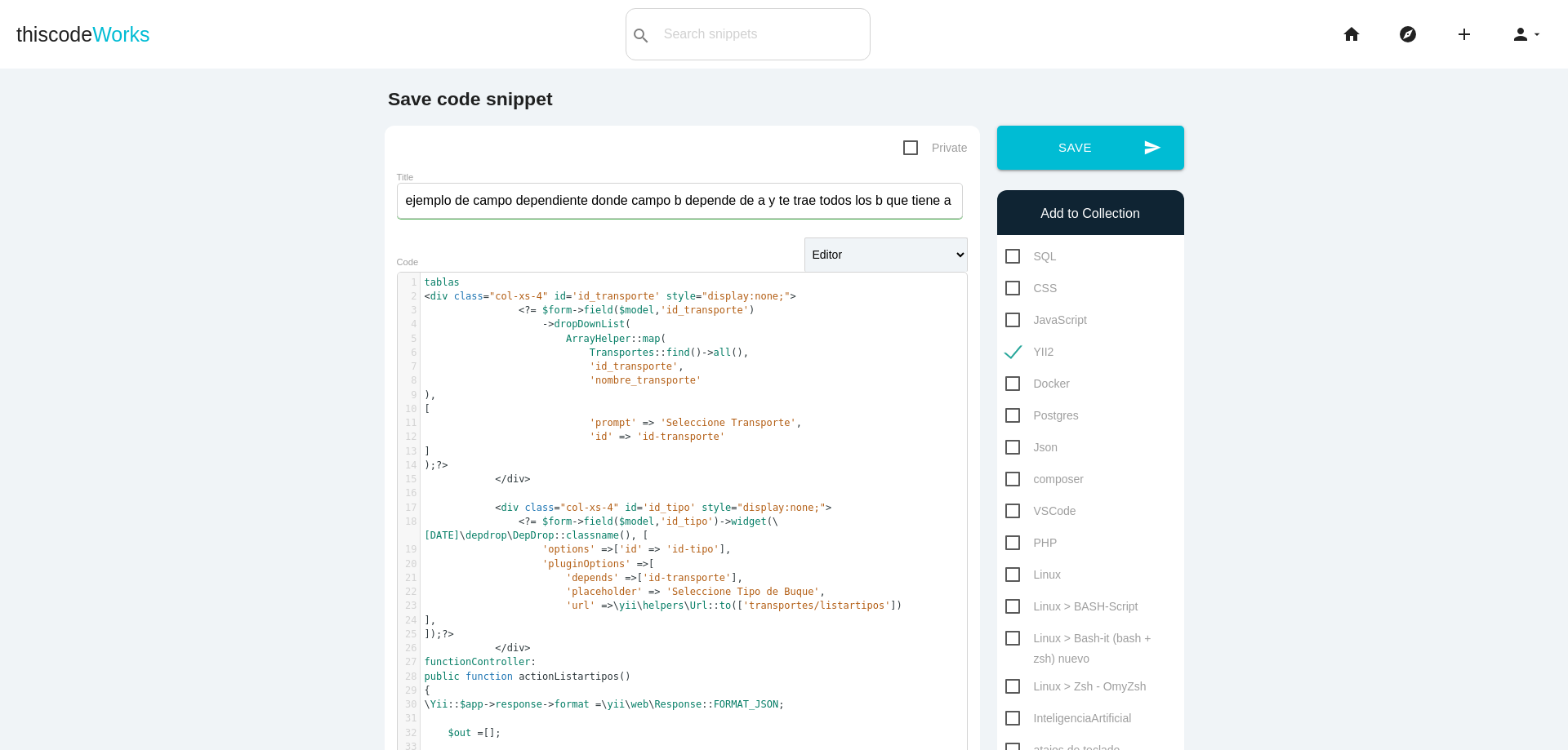
type textarea "tablas:"
type textarea "a"
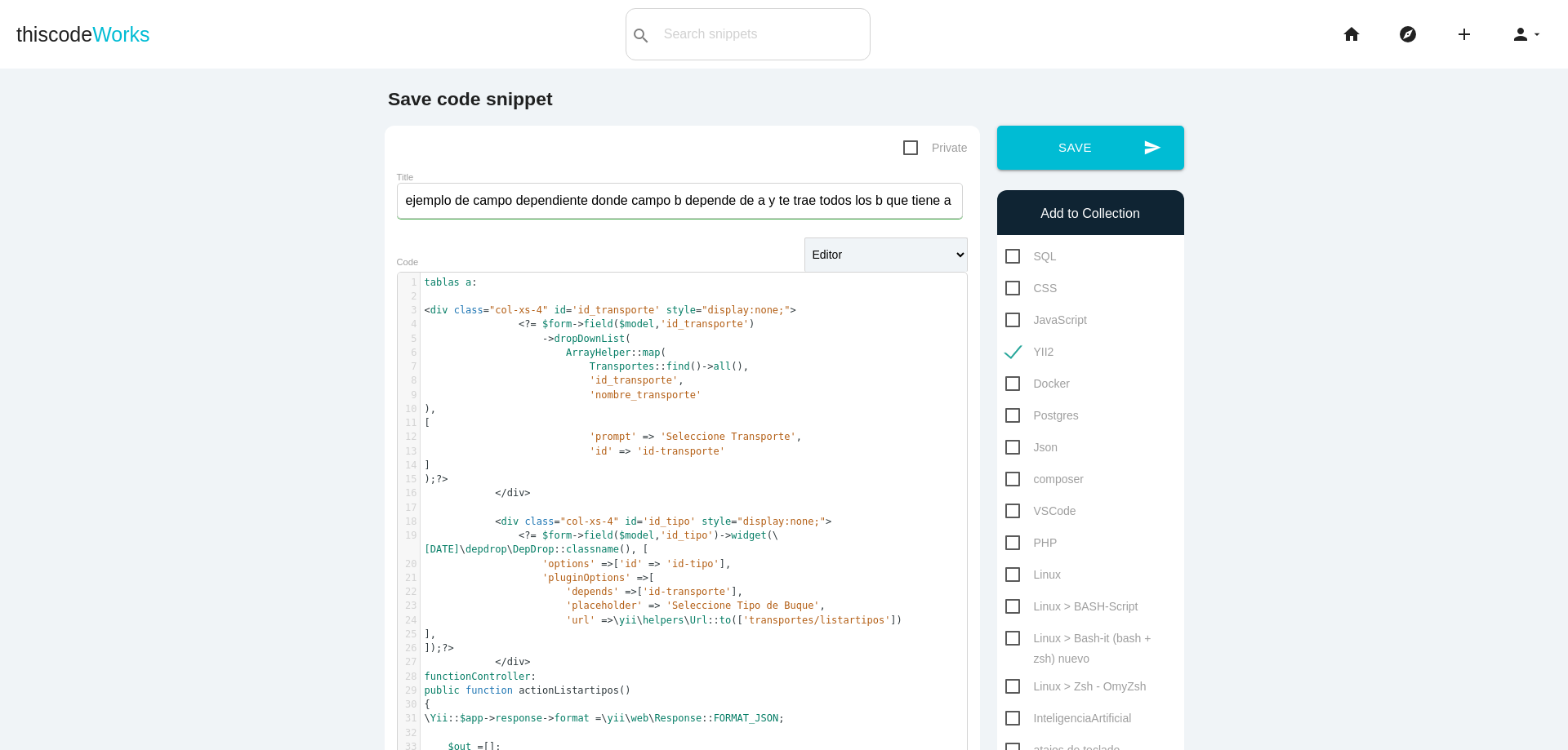
paste textarea "t"
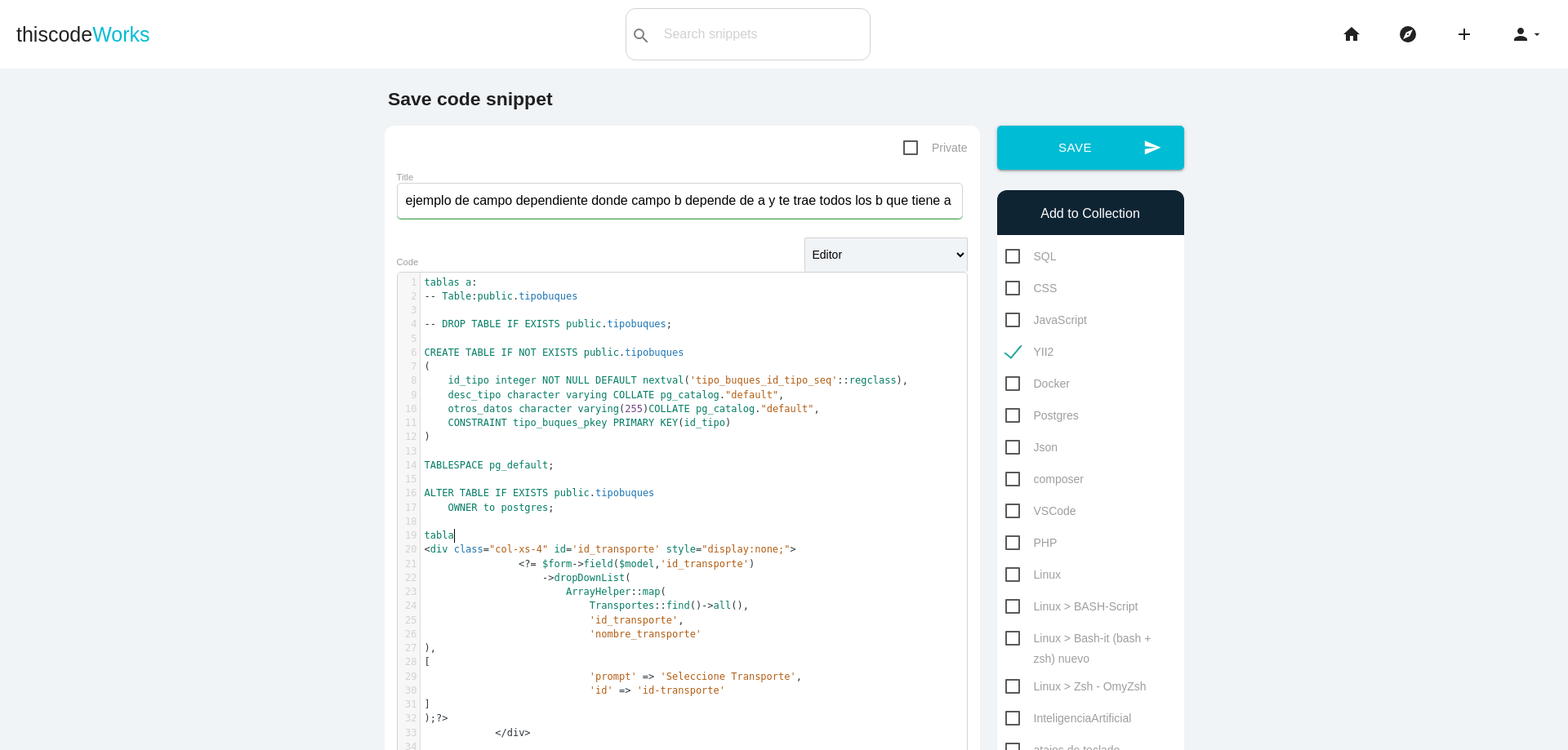
scroll to position [5, 22]
type textarea "tabla b:"
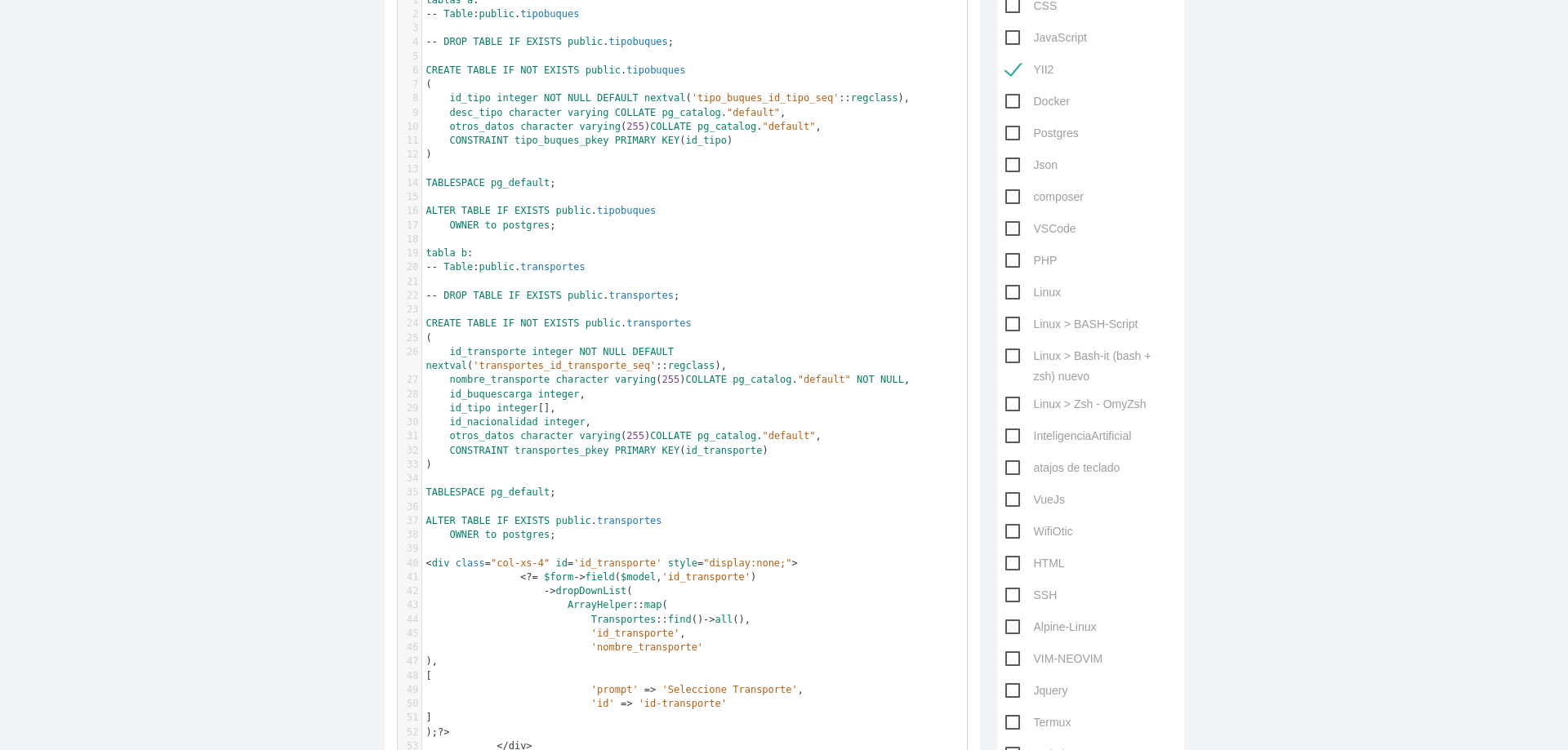
scroll to position [0, 0]
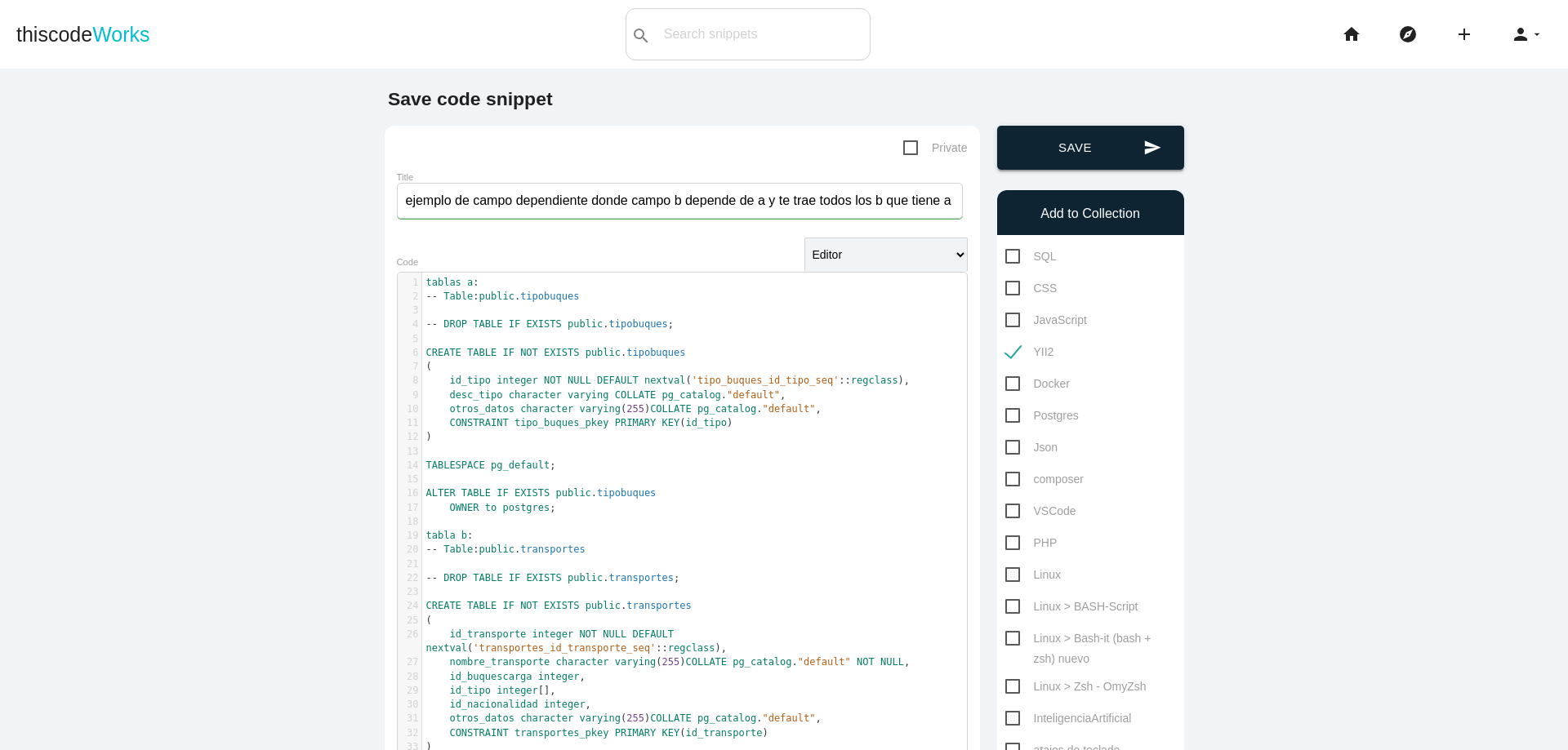
click at [1086, 150] on button "send Save" at bounding box center [1090, 148] width 187 height 44
